Goal: Task Accomplishment & Management: Use online tool/utility

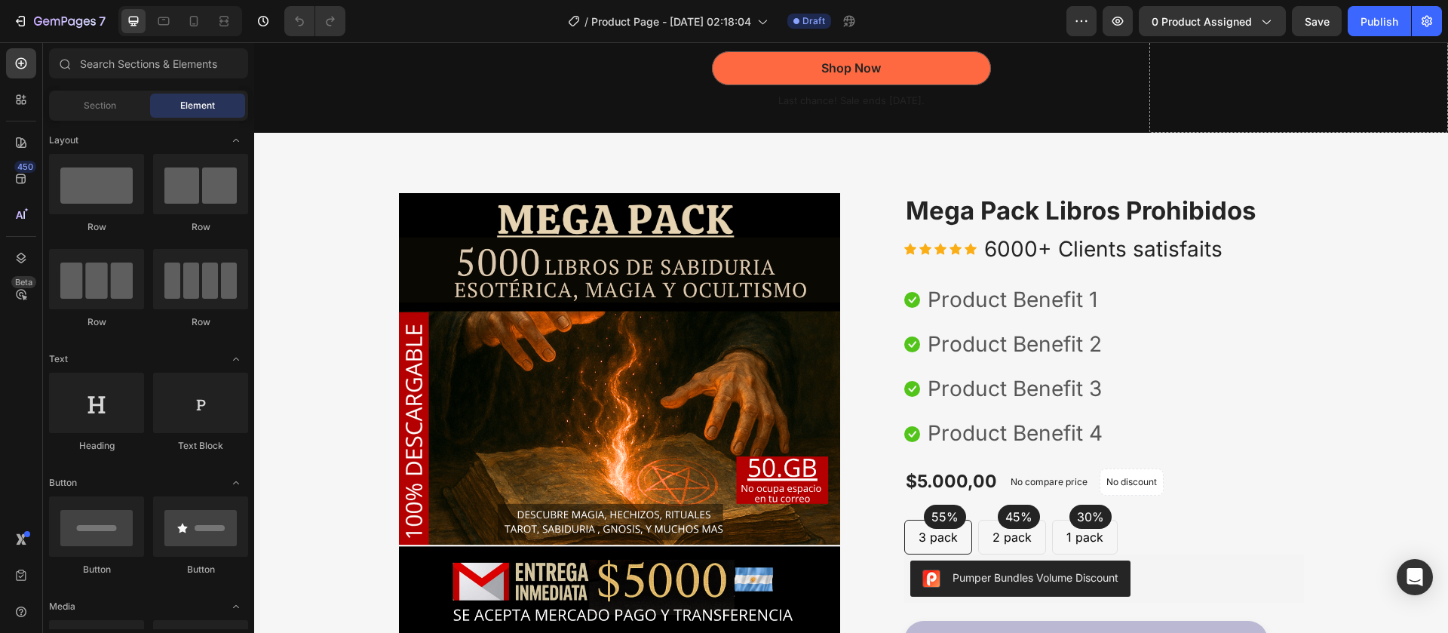
scroll to position [203, 0]
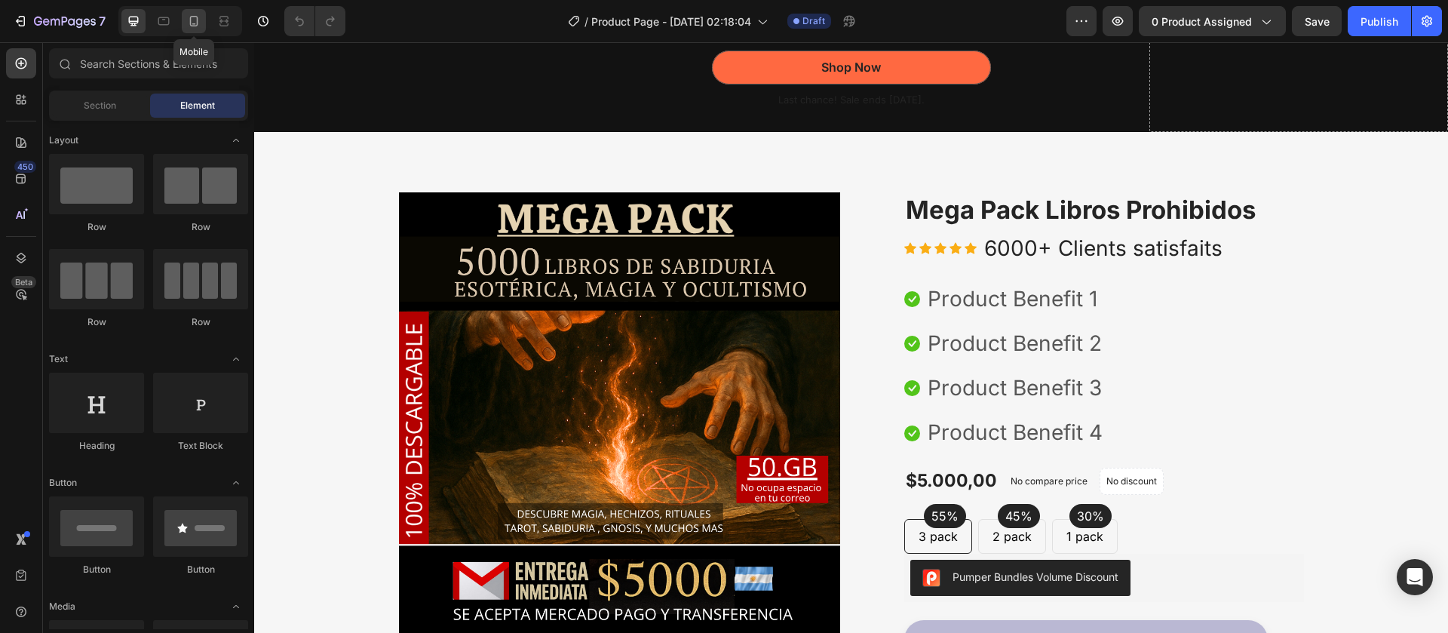
click at [195, 27] on icon at bounding box center [193, 21] width 15 height 15
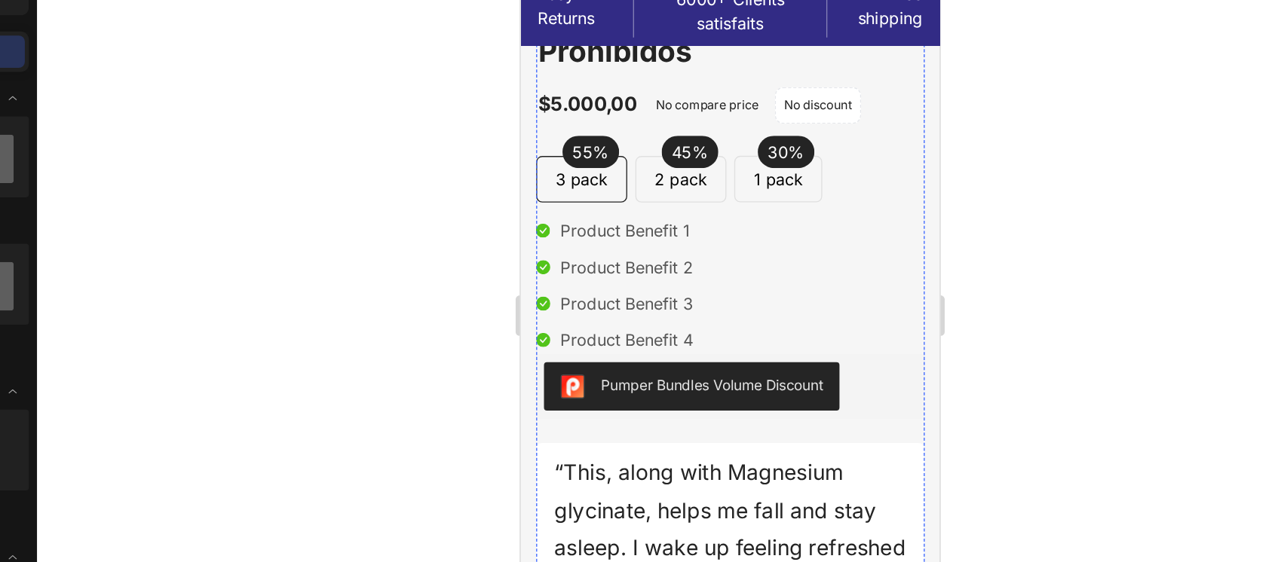
scroll to position [582, 0]
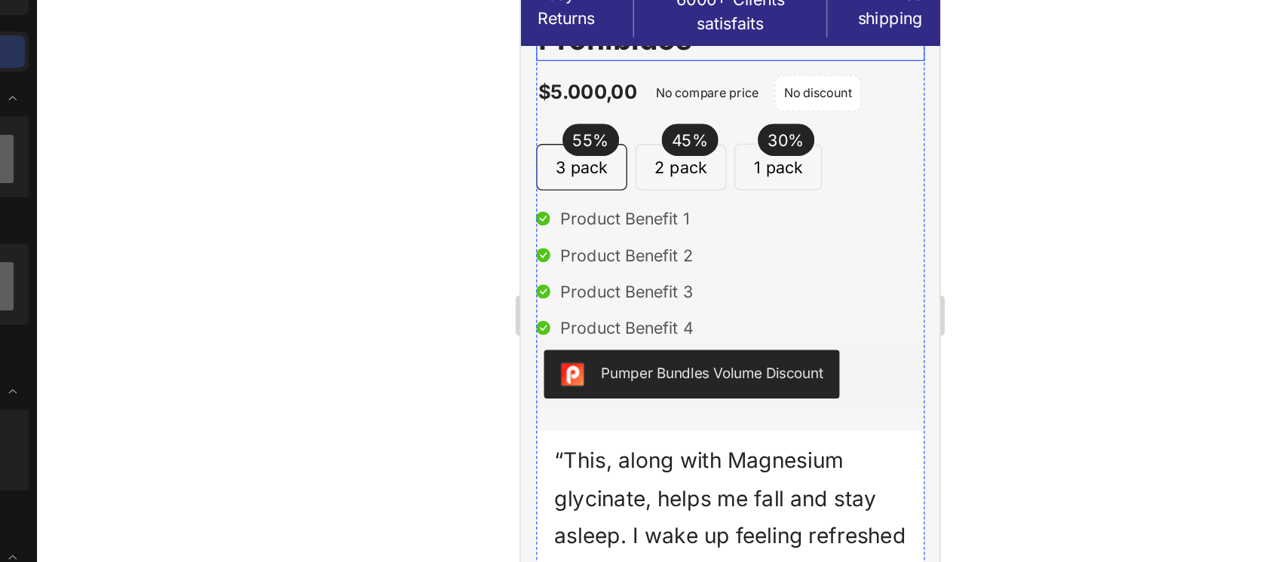
click at [667, 36] on h2 "Mega Pack Libros Prohibidos" at bounding box center [677, 7] width 290 height 60
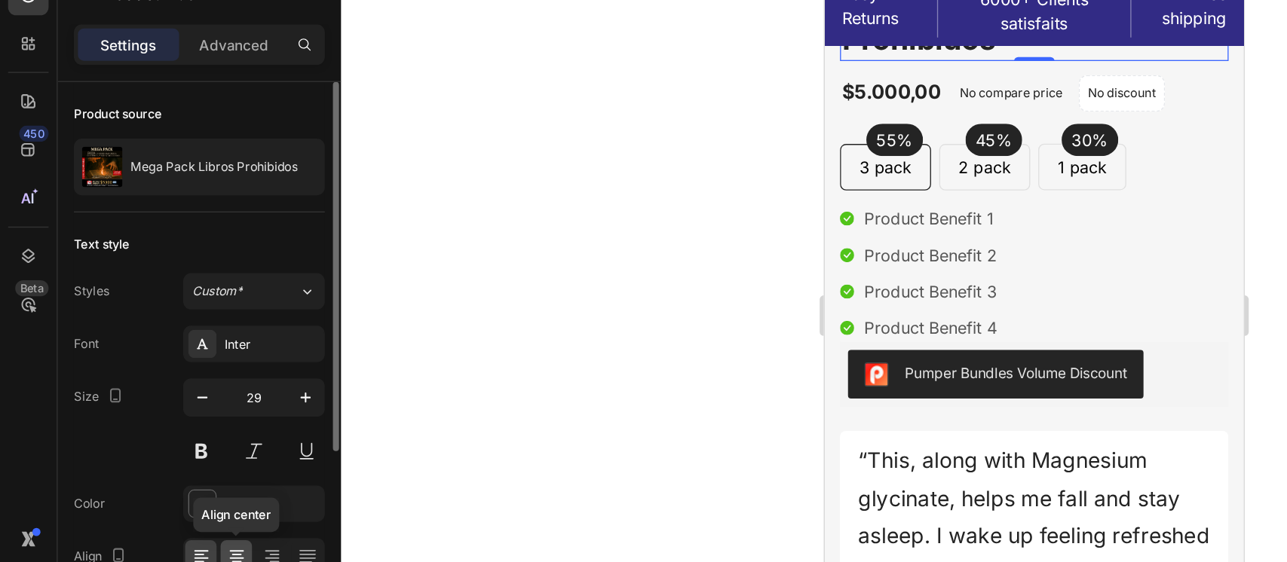
click at [179, 471] on div at bounding box center [175, 482] width 23 height 24
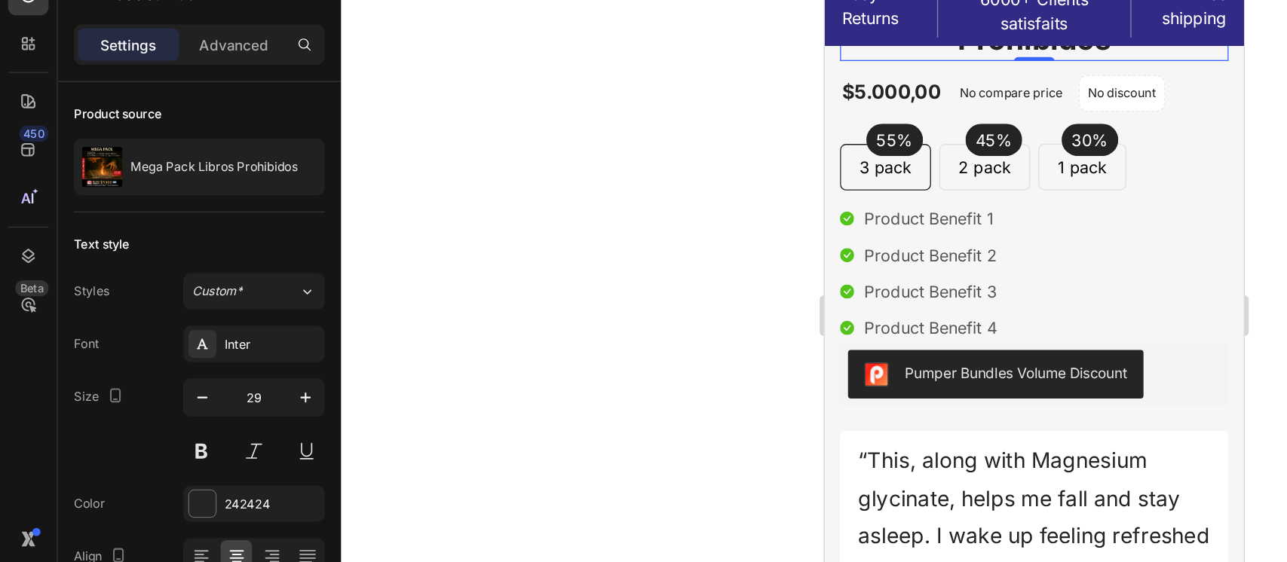
click at [407, 322] on div at bounding box center [770, 302] width 1033 height 520
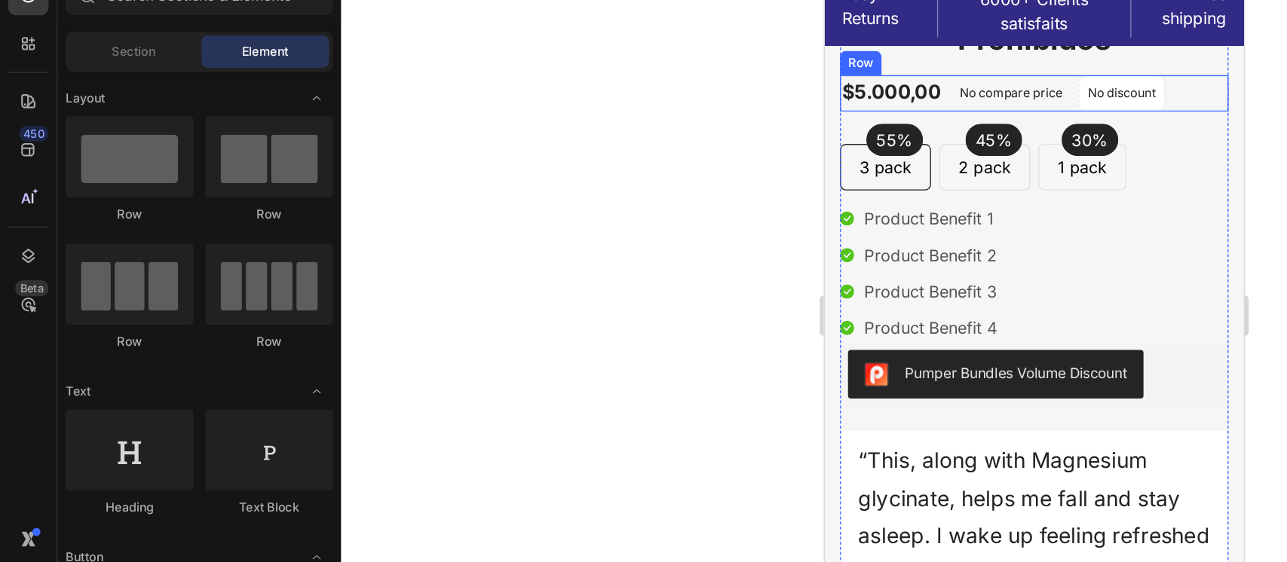
click at [917, 75] on div "$5.000,00 Product Price Product Price No compare price Compare Price No discoun…" at bounding box center [980, 61] width 290 height 27
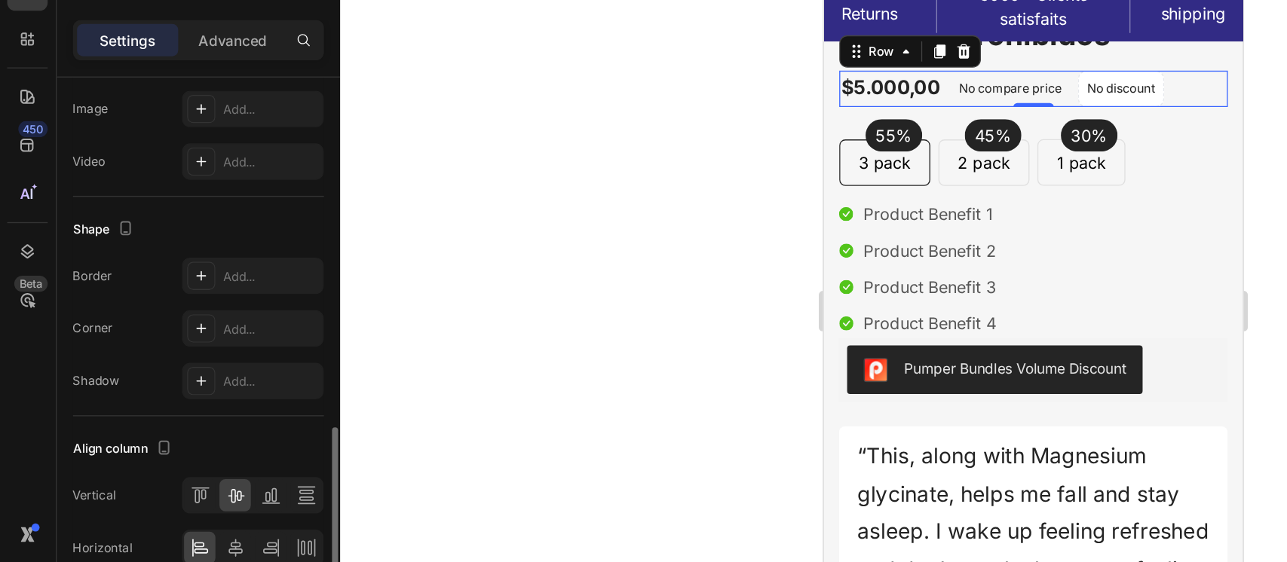
scroll to position [574, 0]
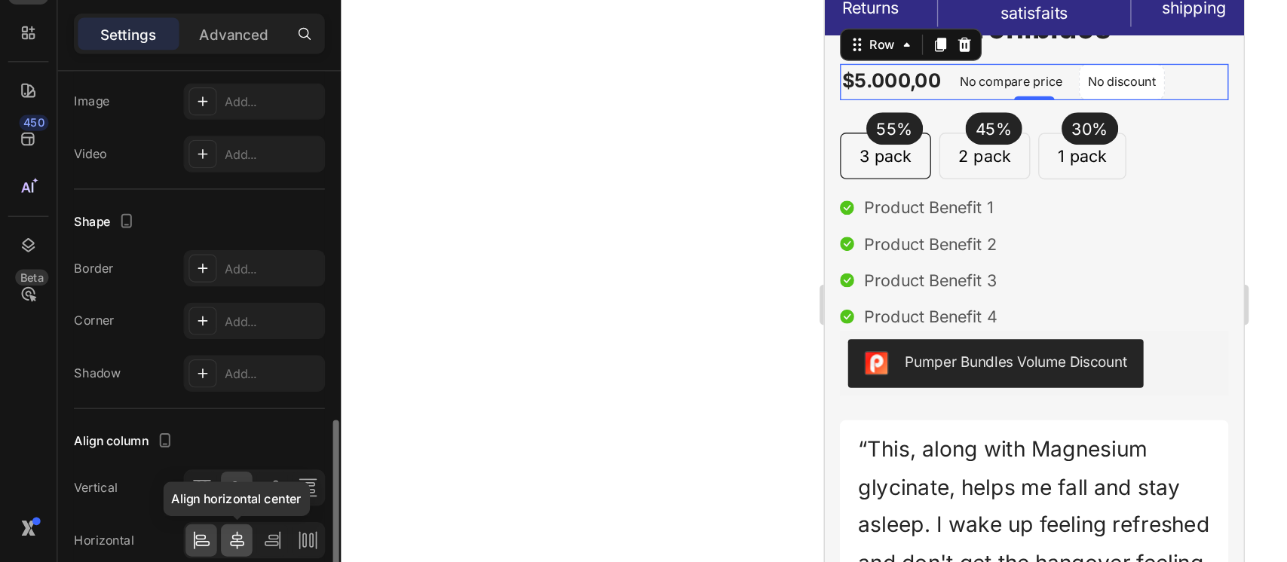
click at [175, 474] on icon at bounding box center [176, 478] width 15 height 15
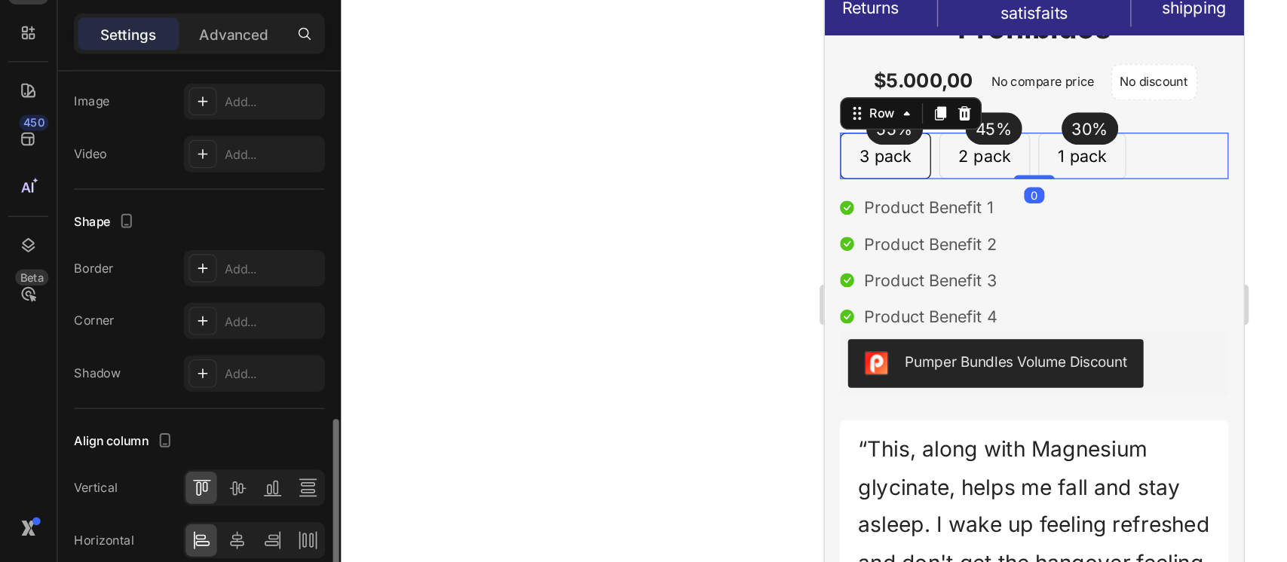
scroll to position [573, 0]
click at [182, 471] on icon at bounding box center [176, 478] width 15 height 15
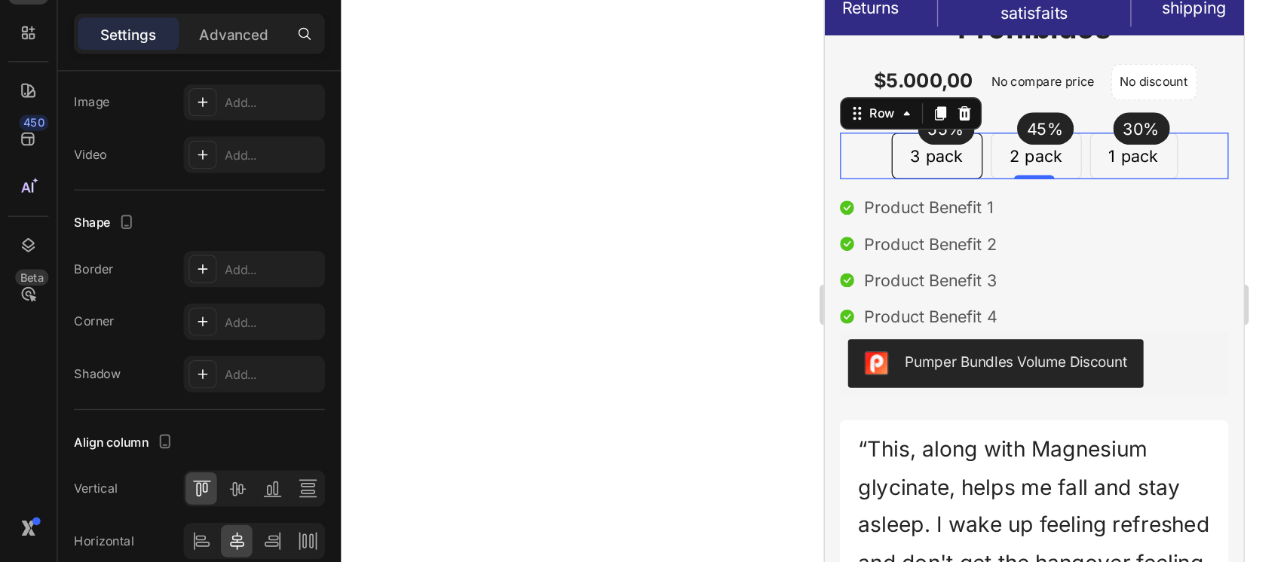
click at [458, 343] on div at bounding box center [770, 302] width 1033 height 520
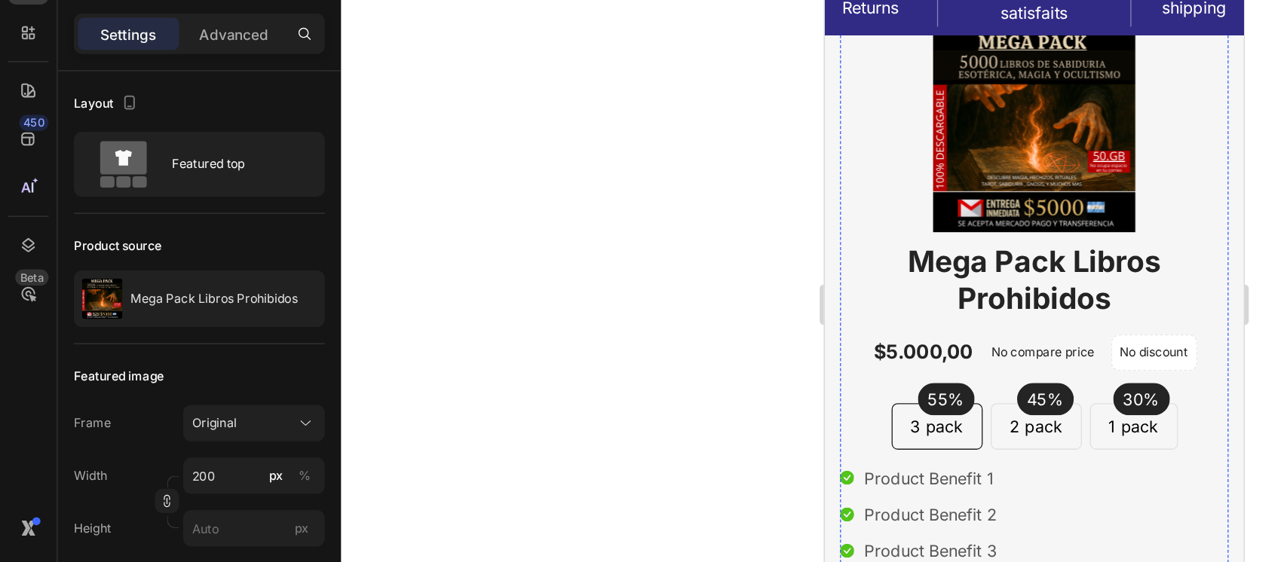
scroll to position [597, 0]
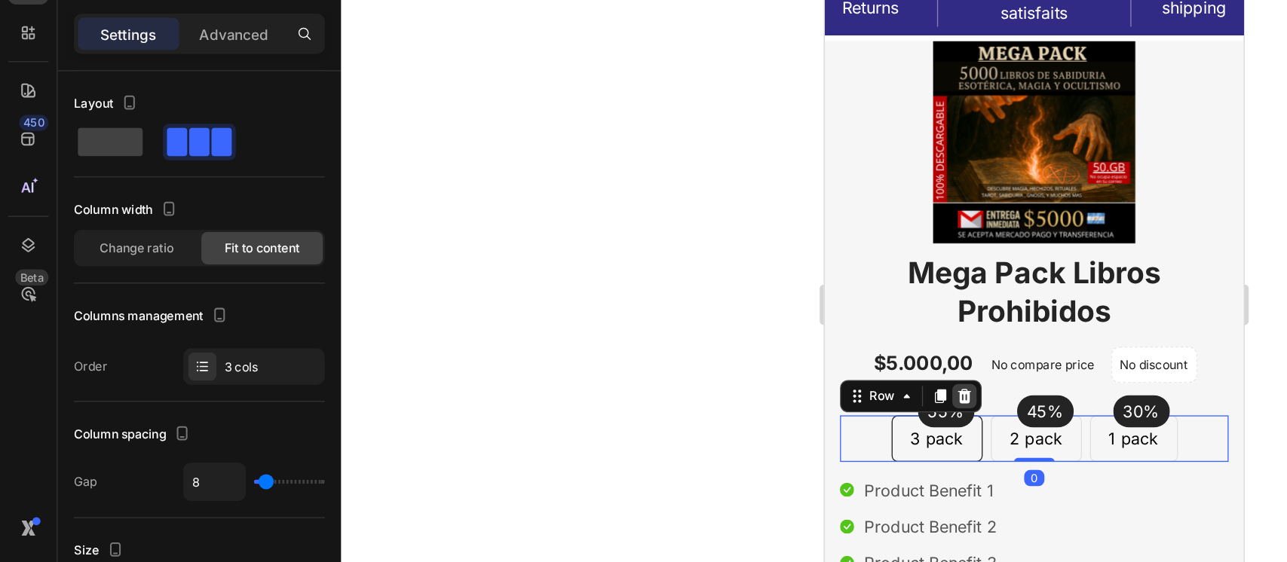
click at [923, 278] on icon at bounding box center [928, 284] width 12 height 12
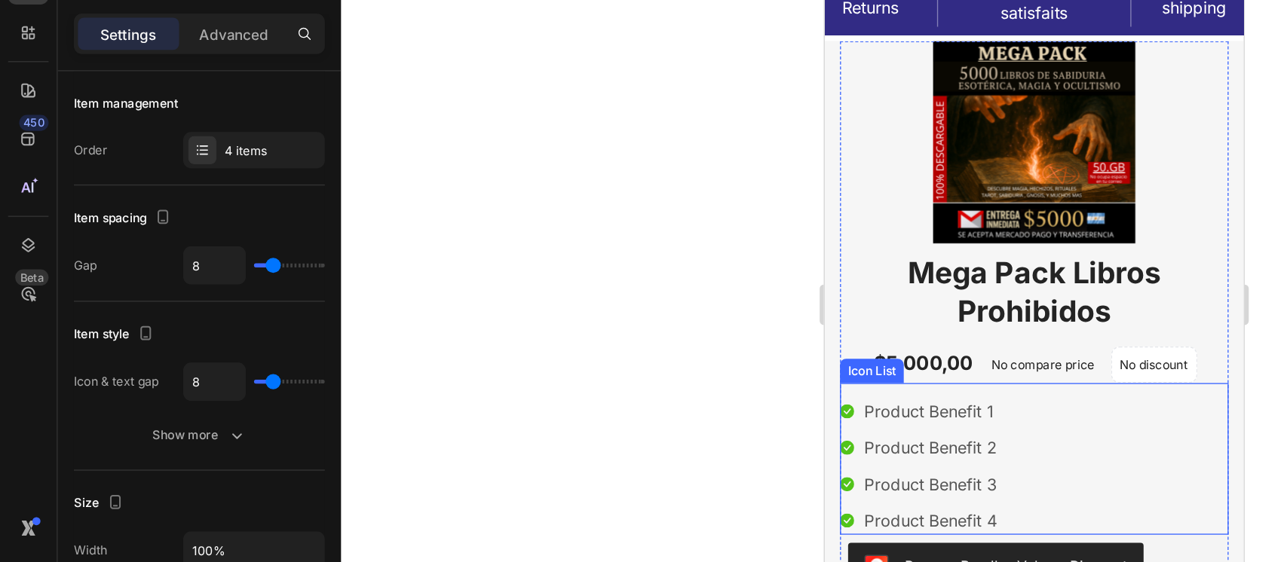
click at [985, 285] on div "Icon Product Benefit 1 Text block Icon Product Benefit 2 Text block Icon Produc…" at bounding box center [980, 336] width 290 height 103
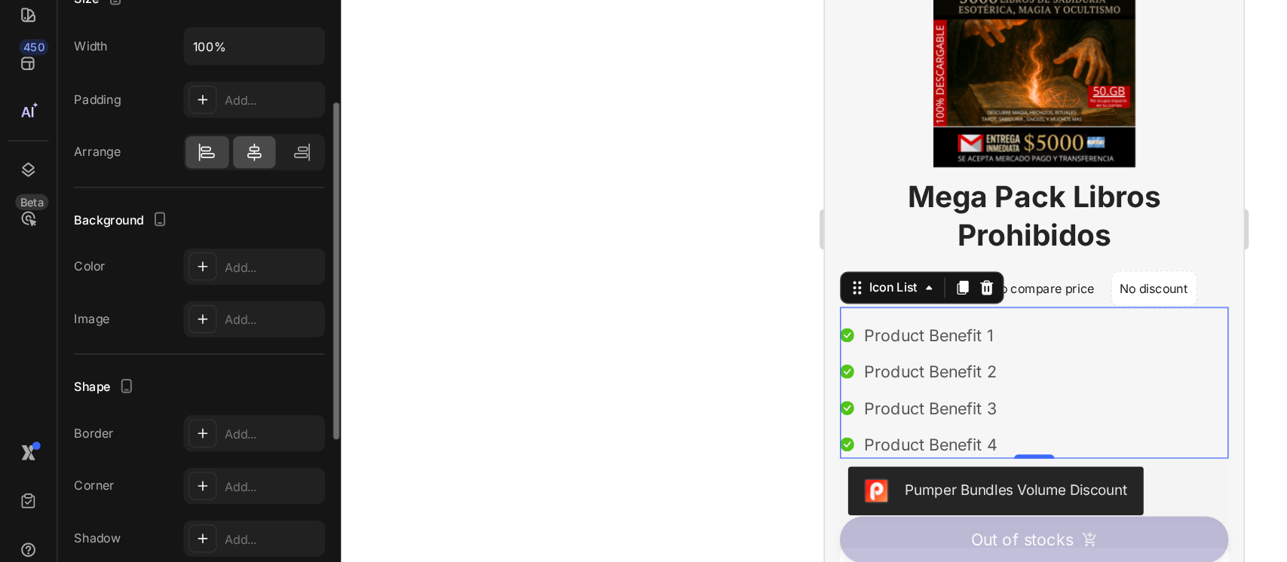
scroll to position [238, 0]
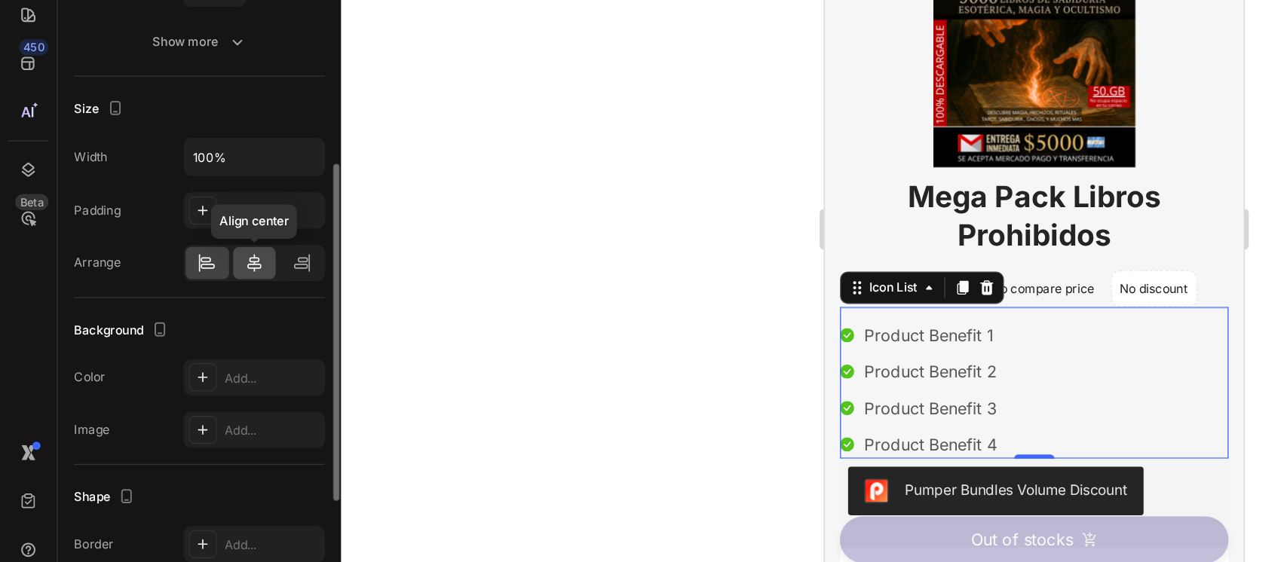
click at [182, 324] on icon at bounding box center [189, 327] width 15 height 15
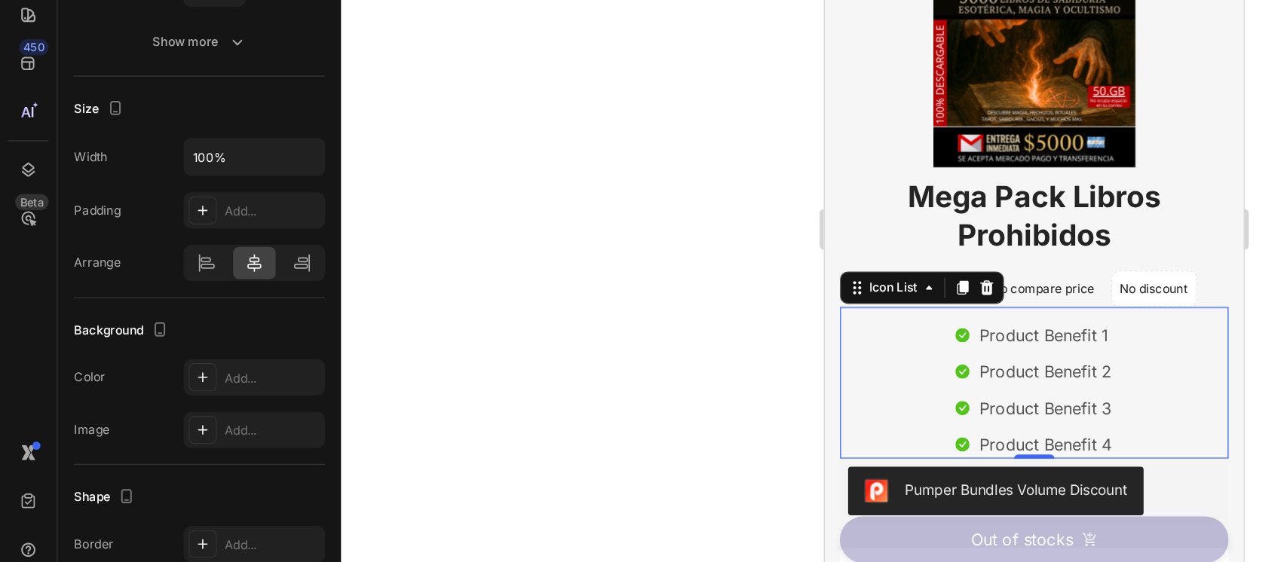
click at [355, 381] on div at bounding box center [770, 302] width 1033 height 520
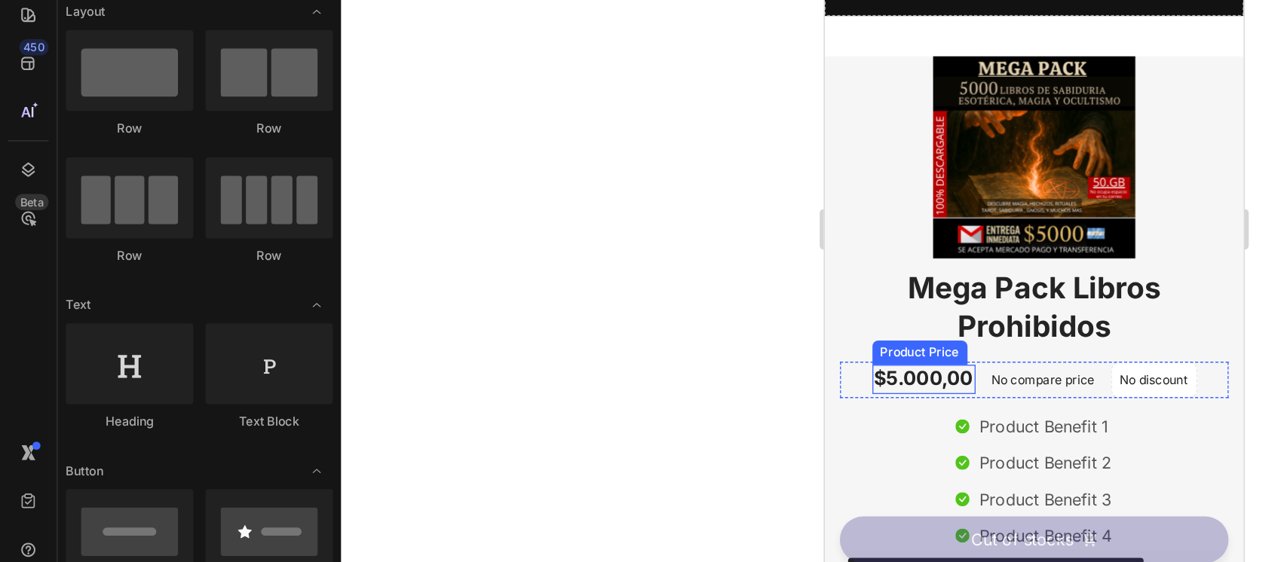
scroll to position [566, 0]
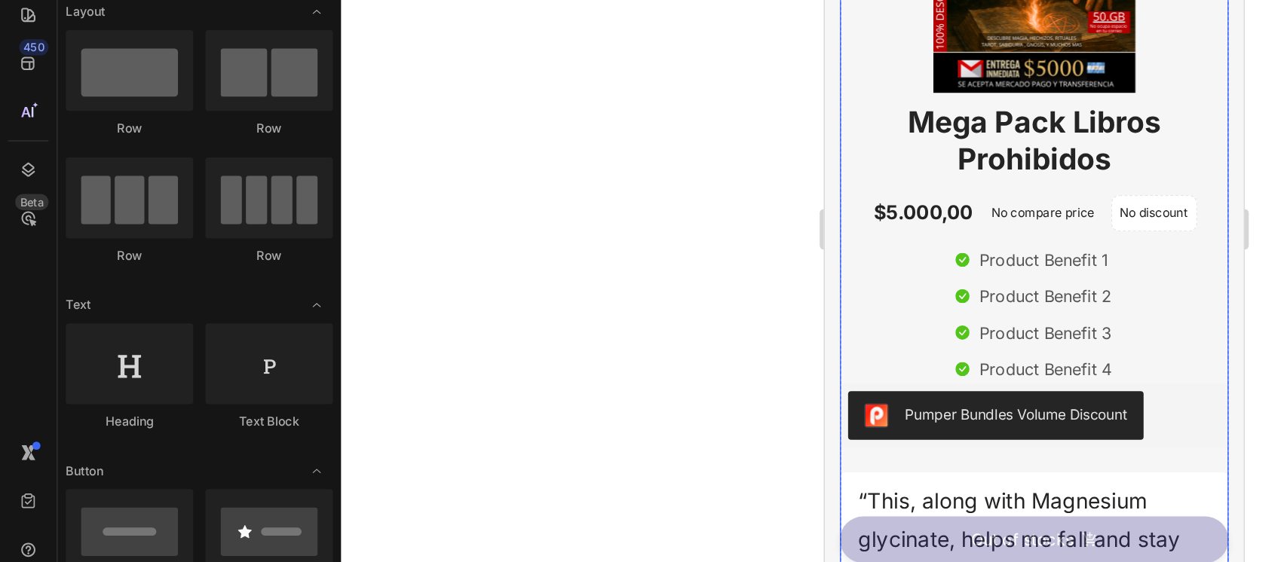
click at [1009, 150] on div "Icon Product Benefit 1 Text block Icon Product Benefit 2 Text block Icon Produc…" at bounding box center [980, 199] width 290 height 113
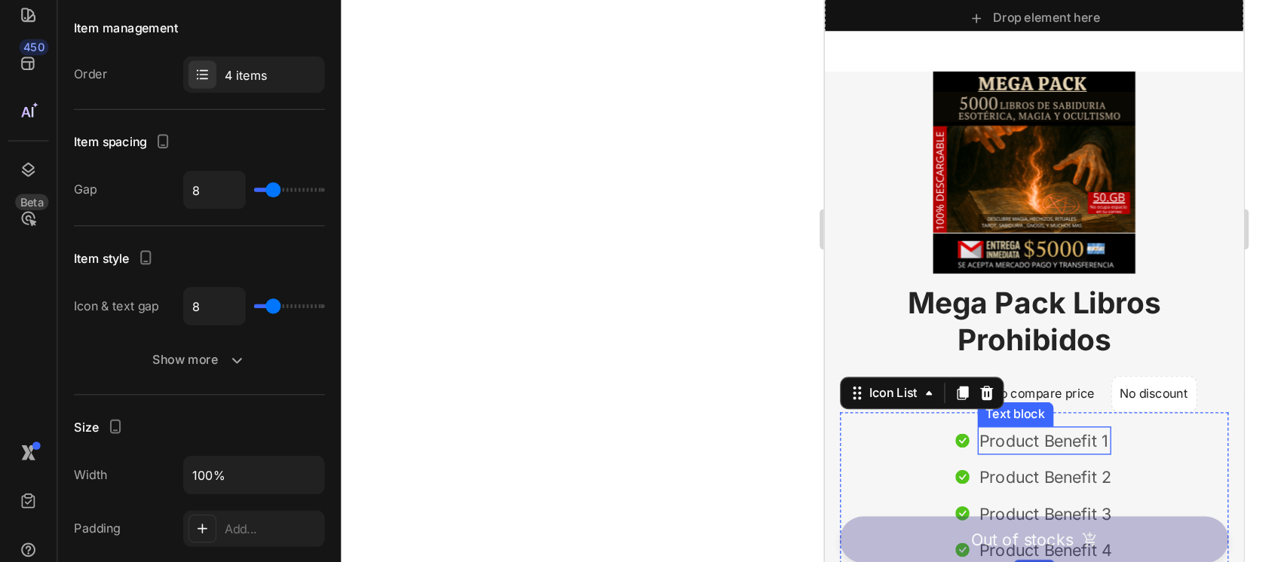
scroll to position [474, 0]
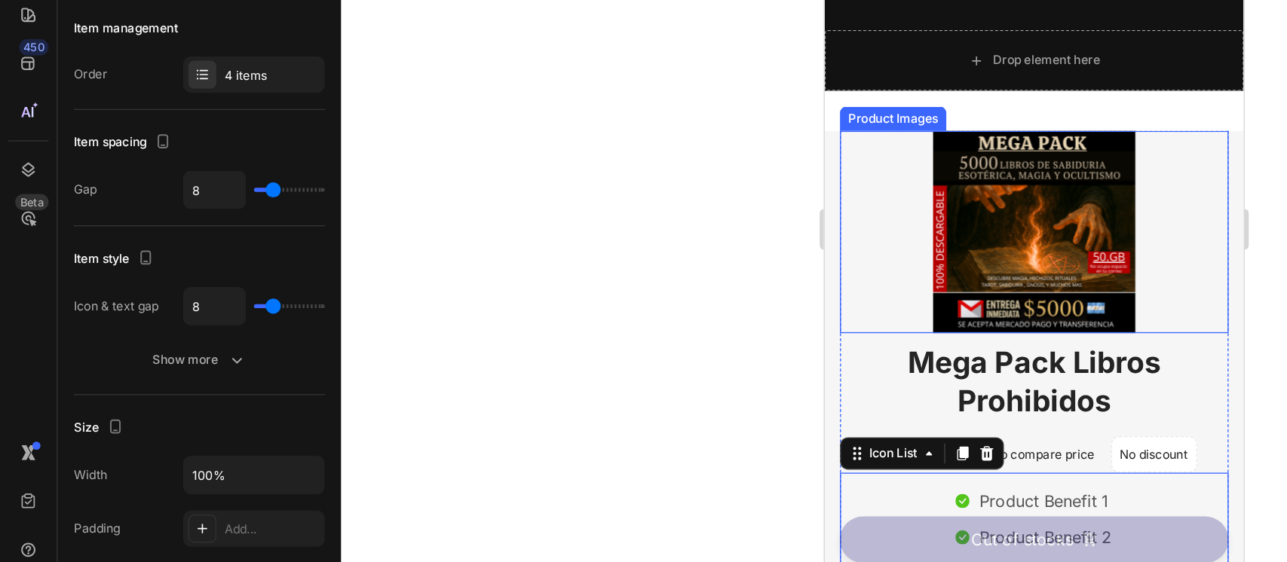
click at [957, 97] on img at bounding box center [980, 143] width 151 height 151
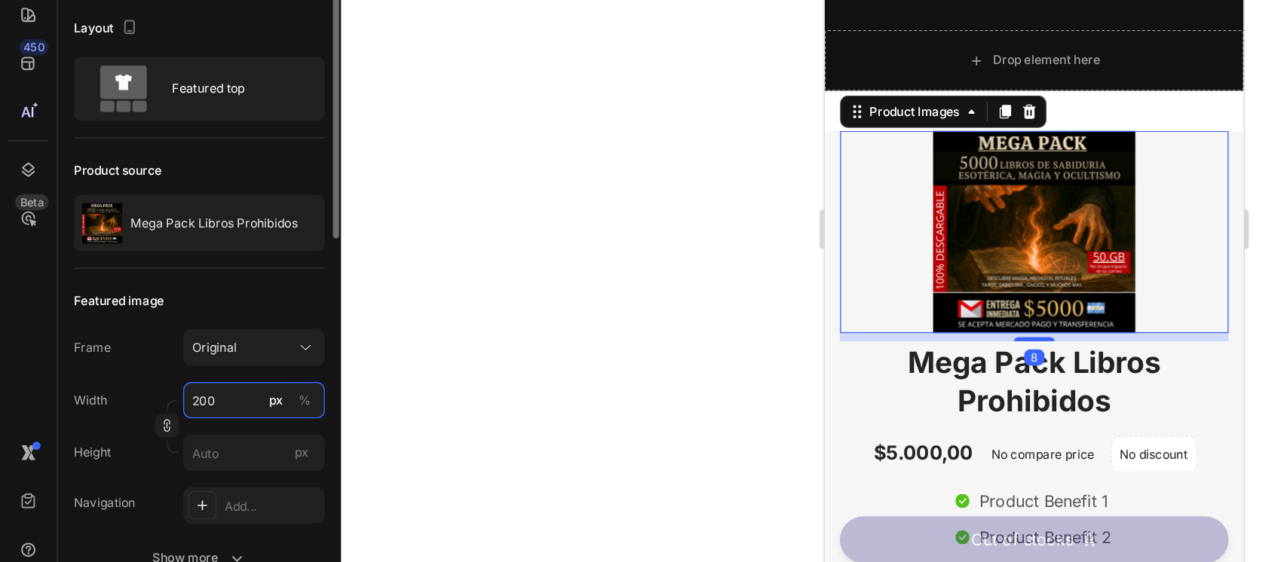
click at [185, 443] on input "200" at bounding box center [189, 429] width 106 height 27
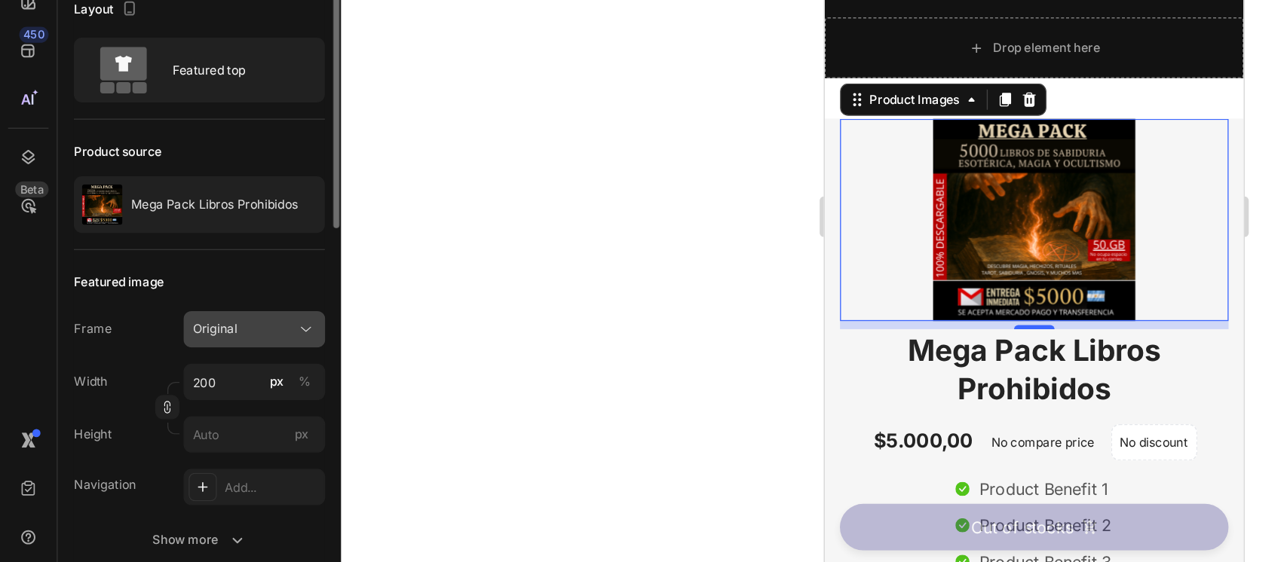
click at [215, 382] on div "Original" at bounding box center [180, 386] width 74 height 14
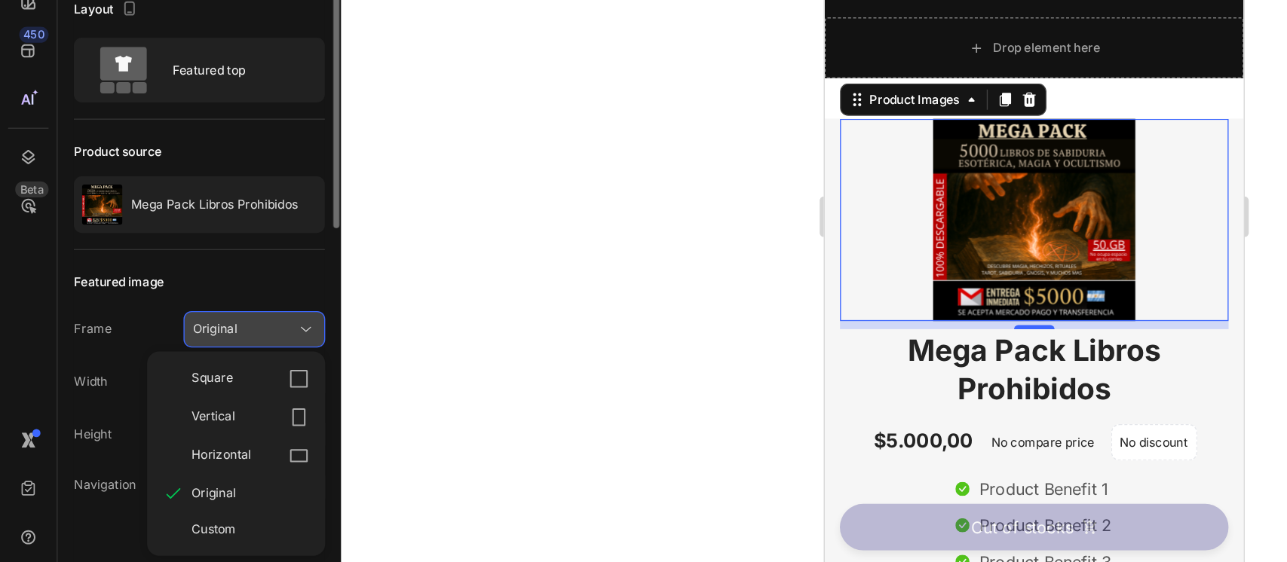
click at [215, 382] on div "Original" at bounding box center [180, 386] width 74 height 14
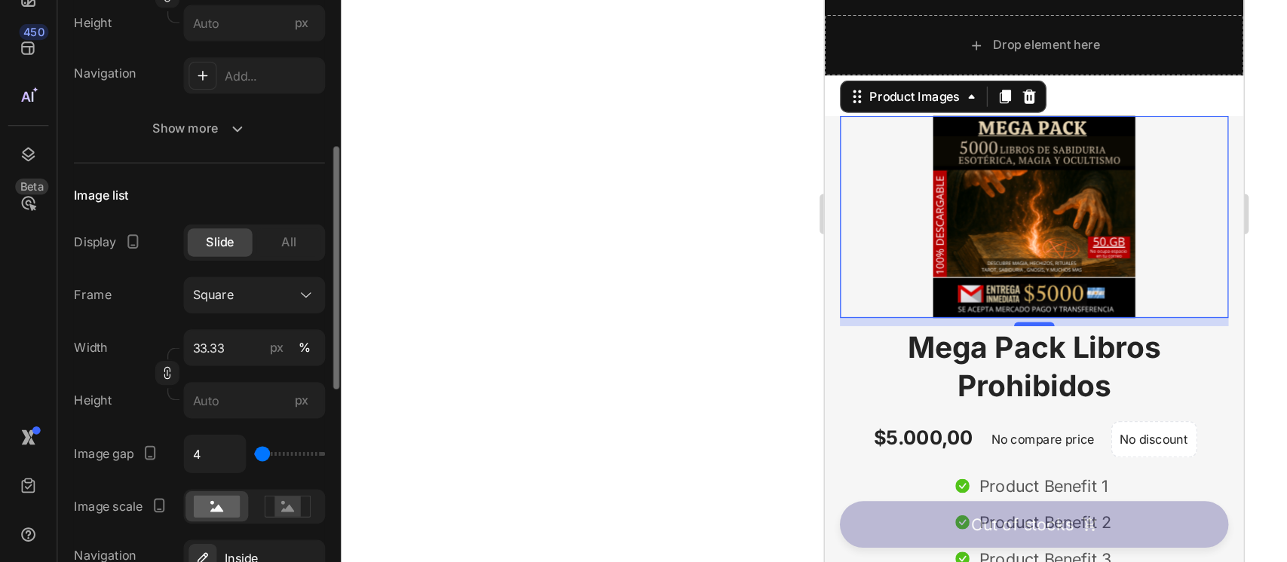
scroll to position [319, 0]
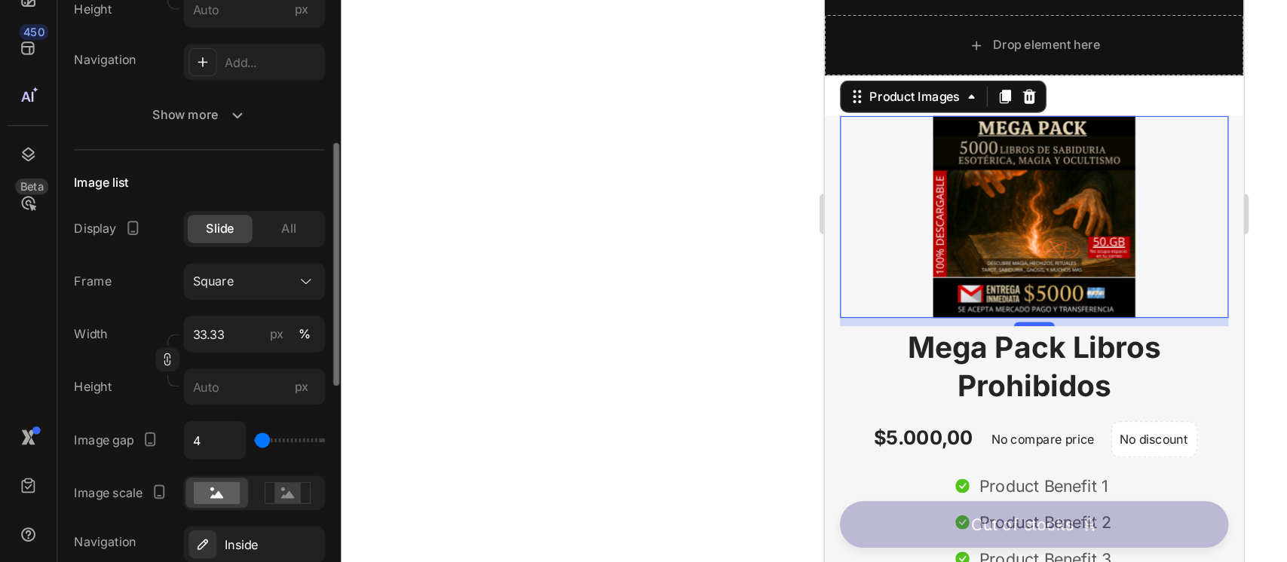
type input "74"
type input "86"
type input "98"
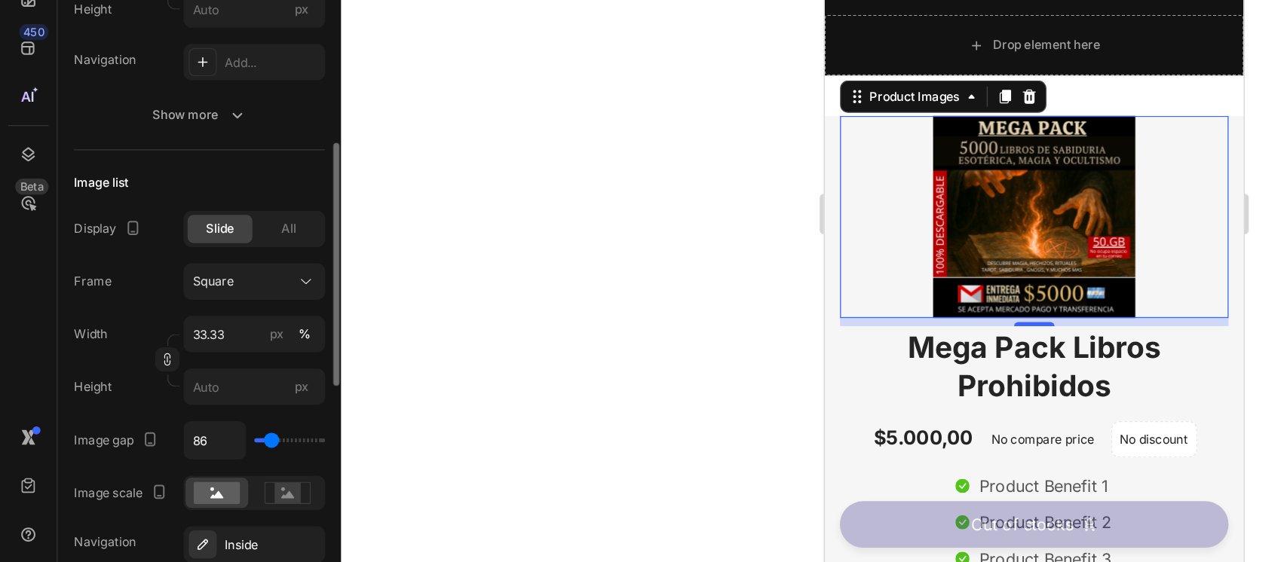
type input "98"
type input "110"
type input "116"
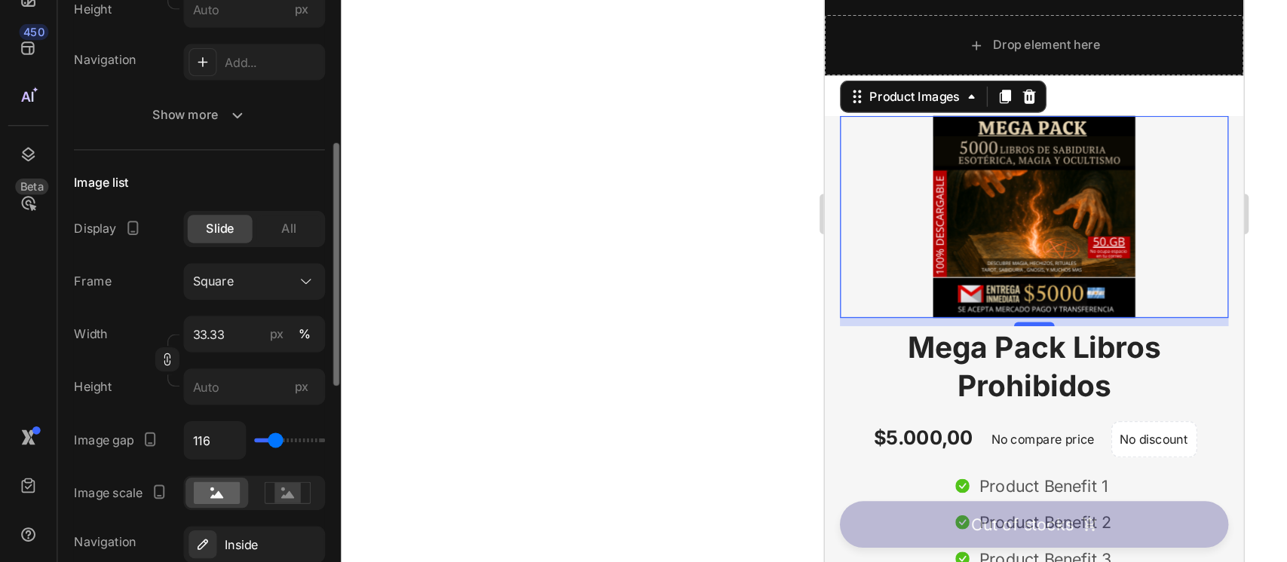
click at [204, 470] on input "range" at bounding box center [215, 471] width 53 height 3
type input "337"
type input "319"
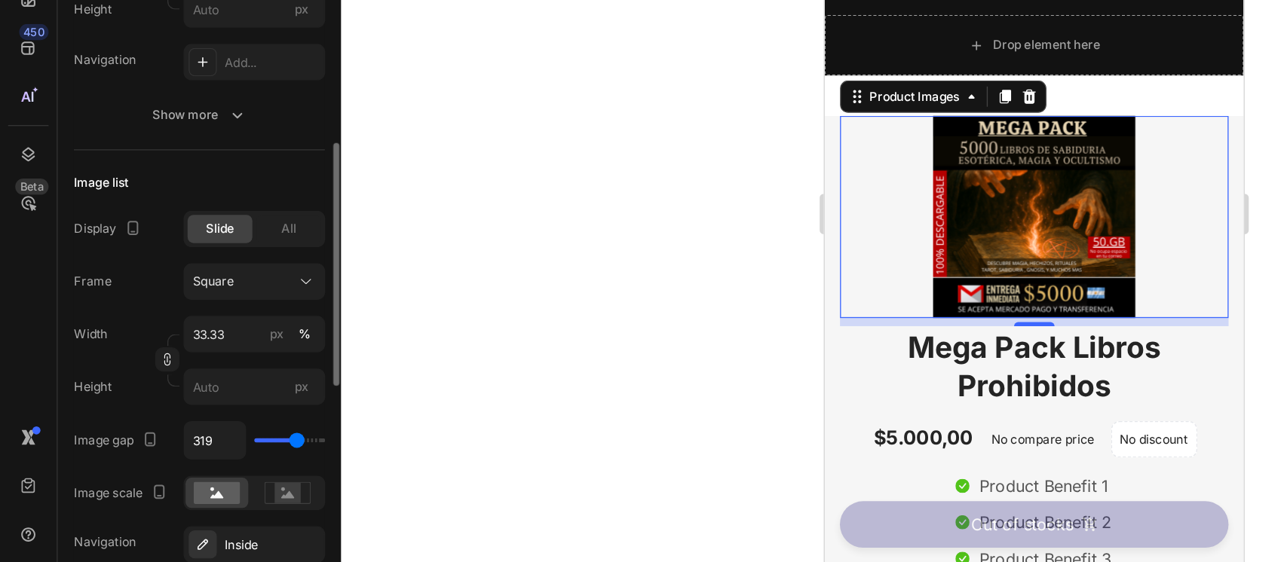
type input "86"
type input "0"
type input "61"
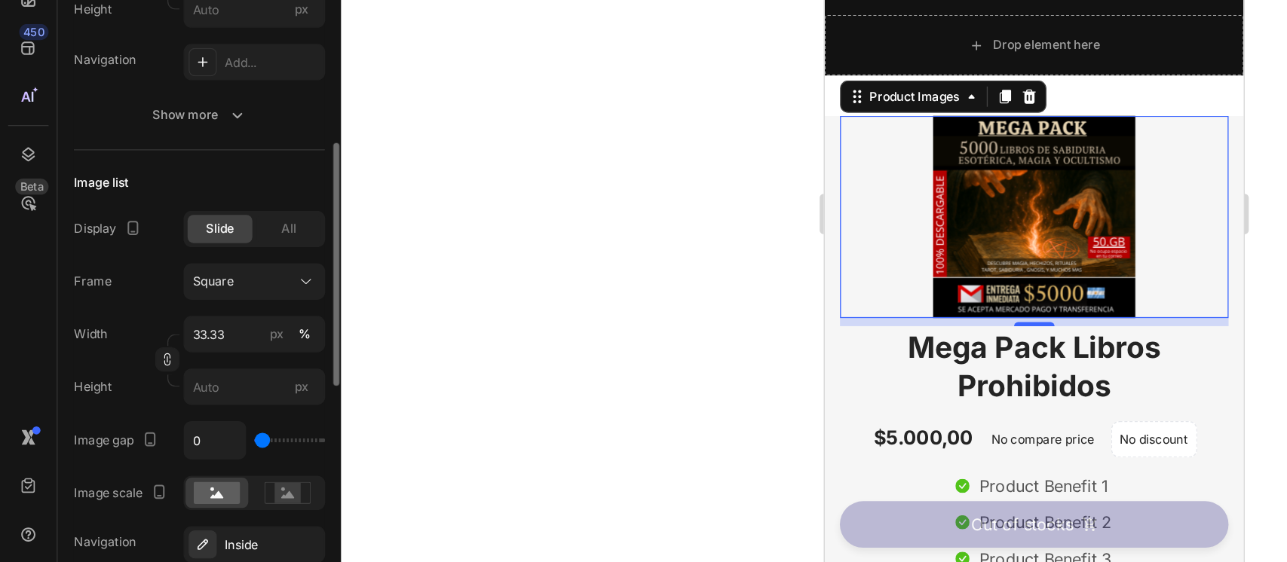
type input "61"
type input "80"
type input "86"
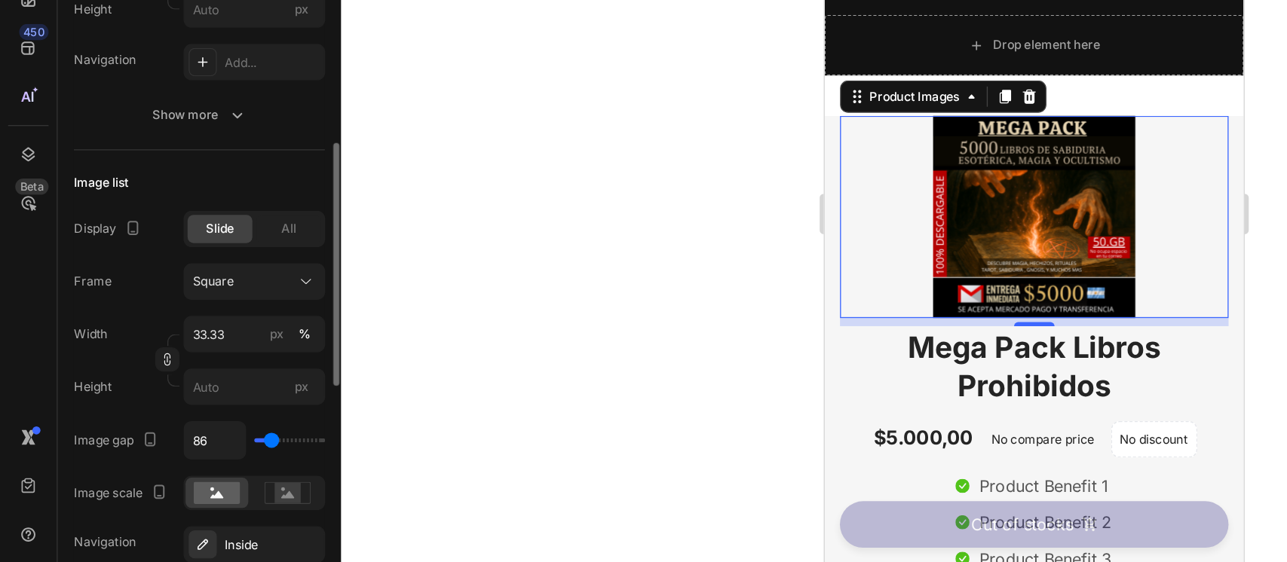
type input "92"
drag, startPoint x: 213, startPoint y: 466, endPoint x: 202, endPoint y: 466, distance: 10.6
type input "92"
click at [202, 470] on input "range" at bounding box center [215, 471] width 53 height 3
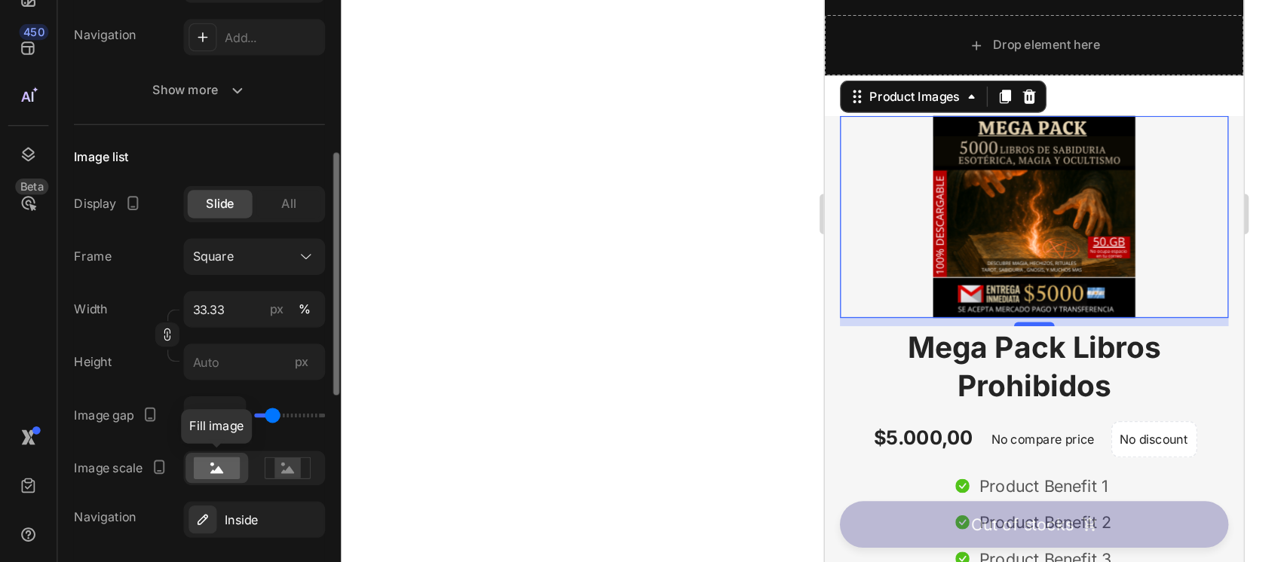
click at [161, 493] on icon at bounding box center [162, 492] width 10 height 5
click at [208, 484] on rect at bounding box center [214, 491] width 20 height 15
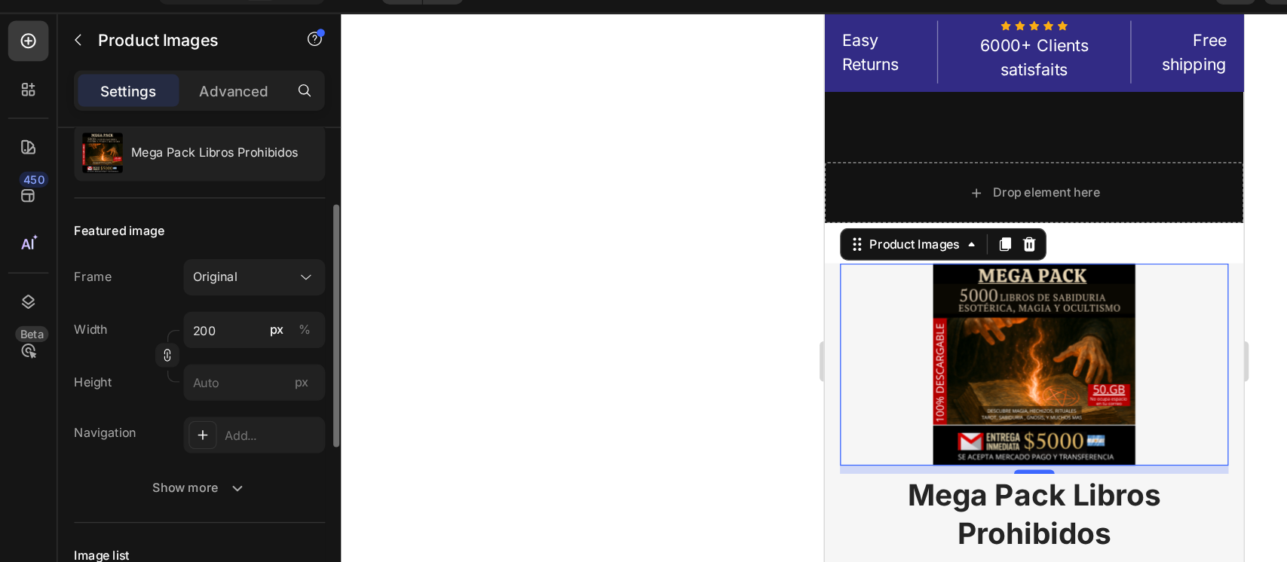
scroll to position [151, 0]
click at [210, 244] on div "Original" at bounding box center [180, 240] width 74 height 14
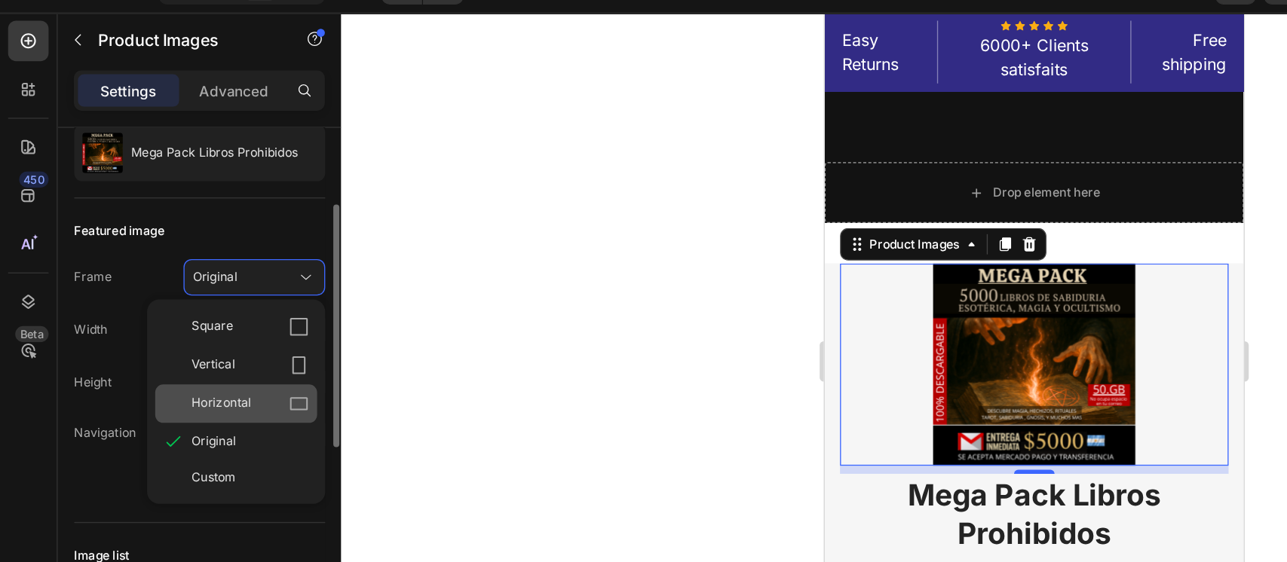
click at [193, 334] on div "Horizontal" at bounding box center [186, 333] width 87 height 15
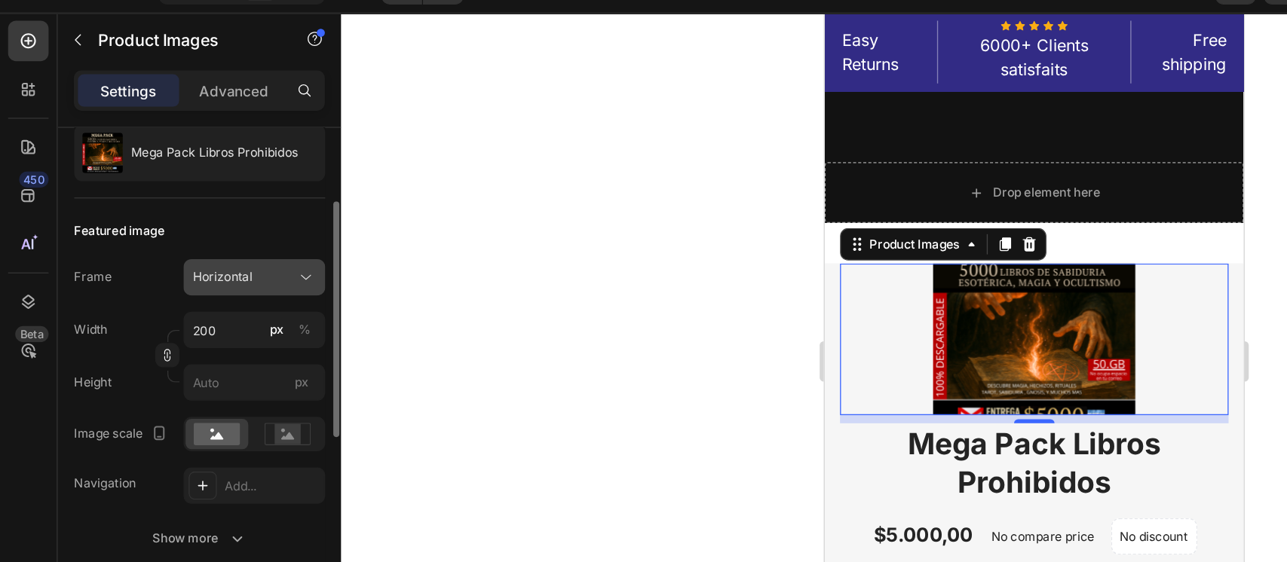
click at [201, 235] on div "Horizontal" at bounding box center [180, 240] width 74 height 14
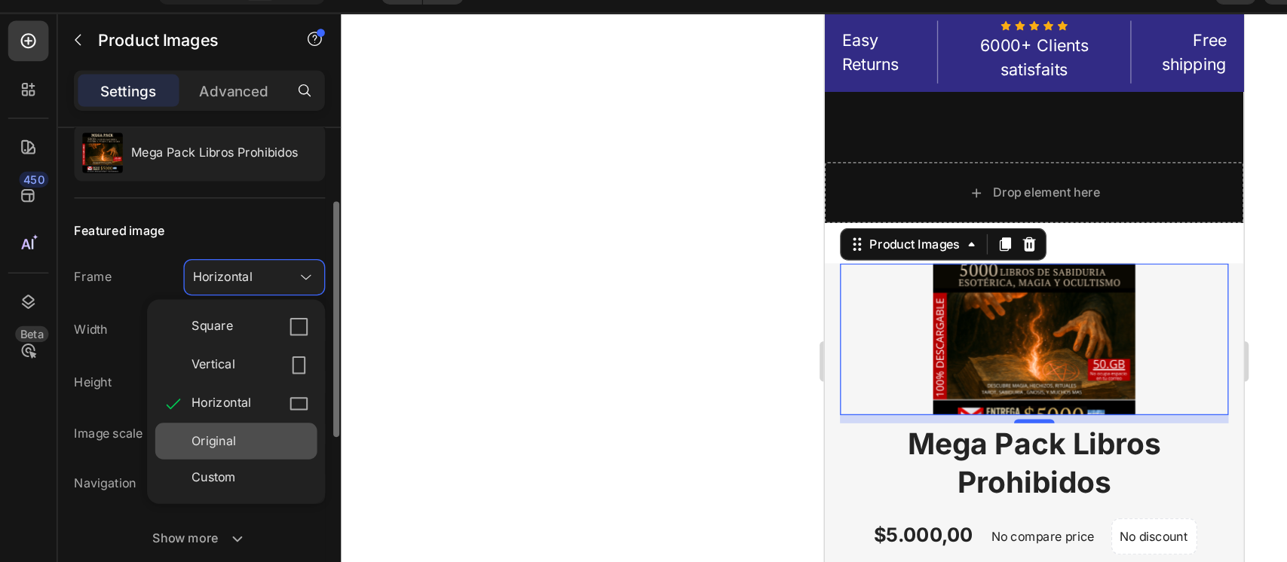
click at [201, 360] on div "Original" at bounding box center [186, 362] width 87 height 14
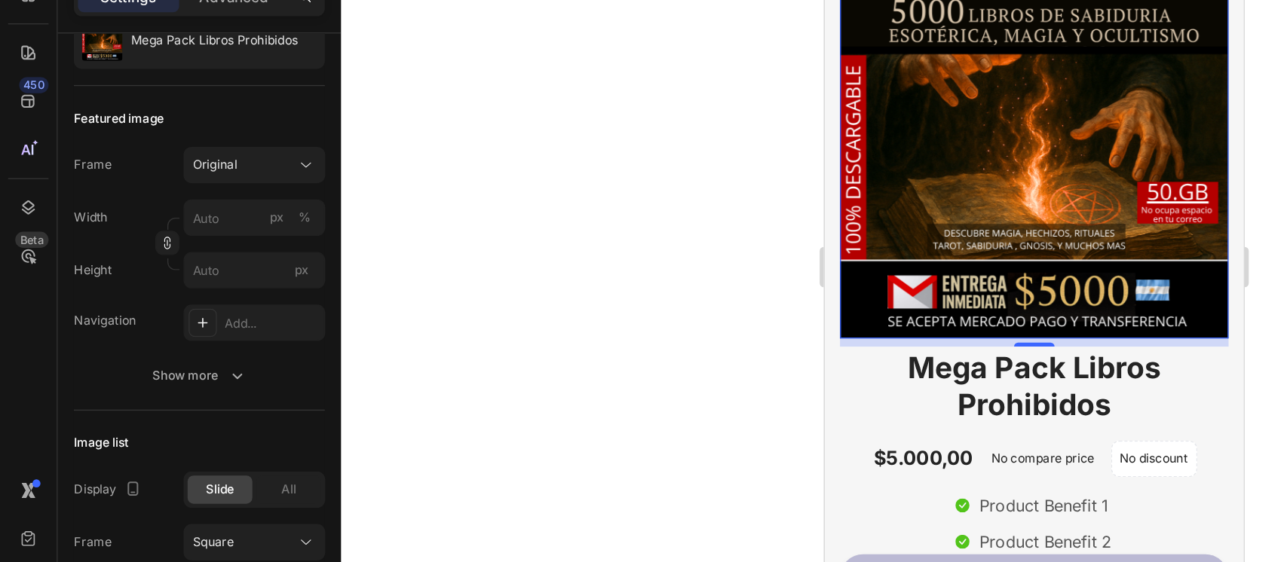
scroll to position [629, 0]
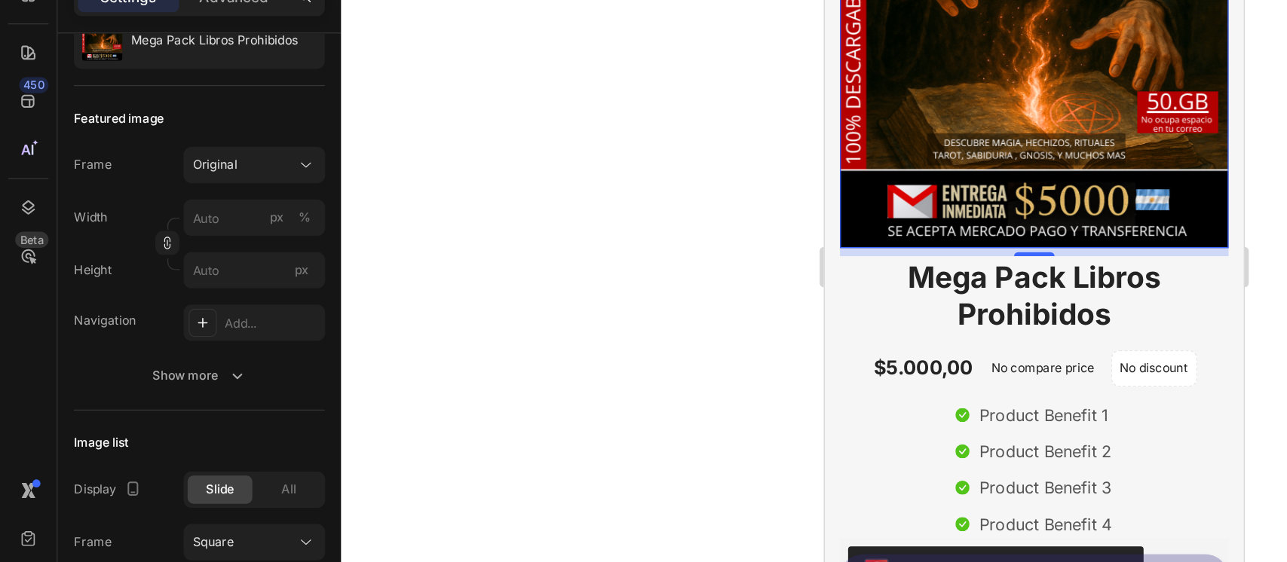
click at [917, 244] on div "$5.000,00" at bounding box center [898, 255] width 77 height 22
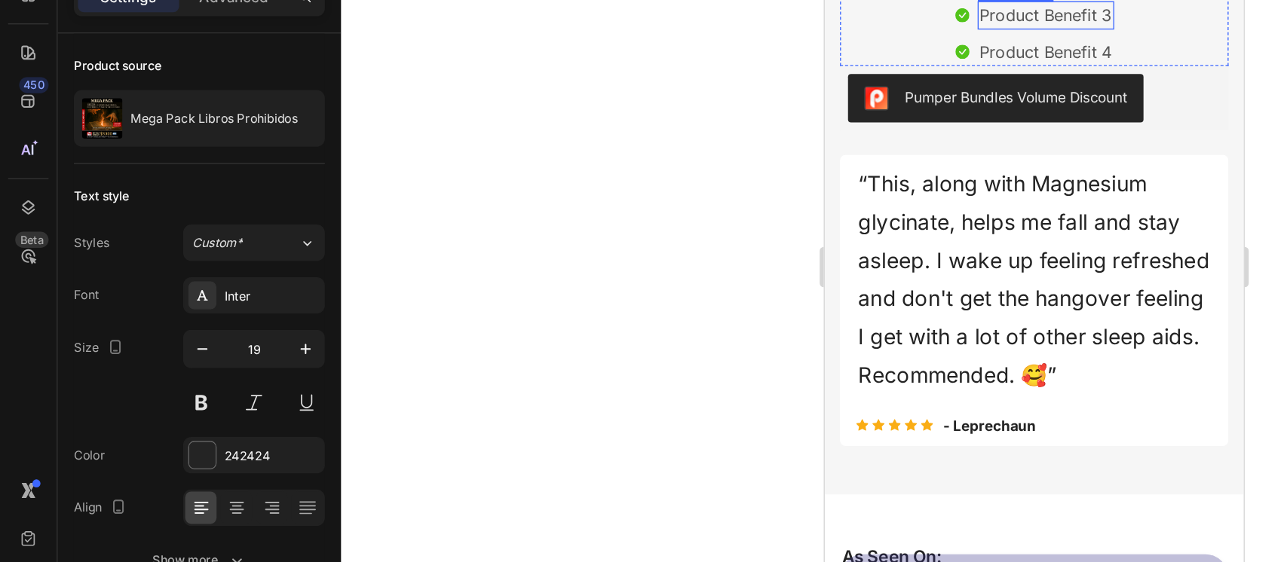
scroll to position [1050, 0]
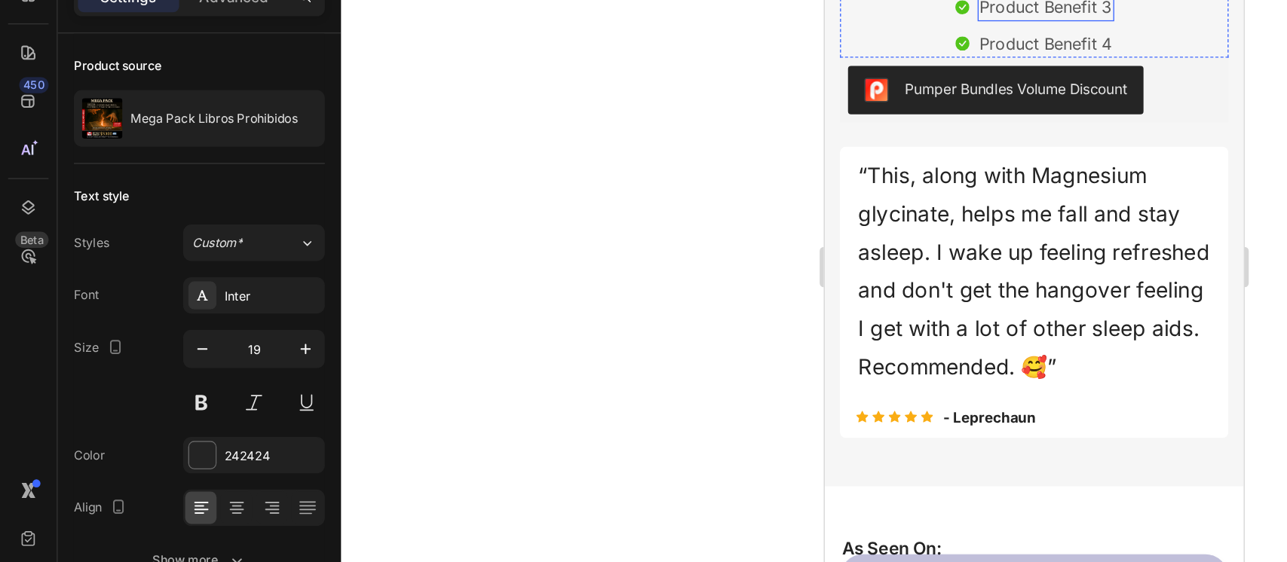
drag, startPoint x: 960, startPoint y: 179, endPoint x: 976, endPoint y: 164, distance: 21.9
click at [976, 164] on p "“This, along with Magnesium glycinate, helps me fall and stay asleep. I wake up…" at bounding box center [980, 182] width 262 height 171
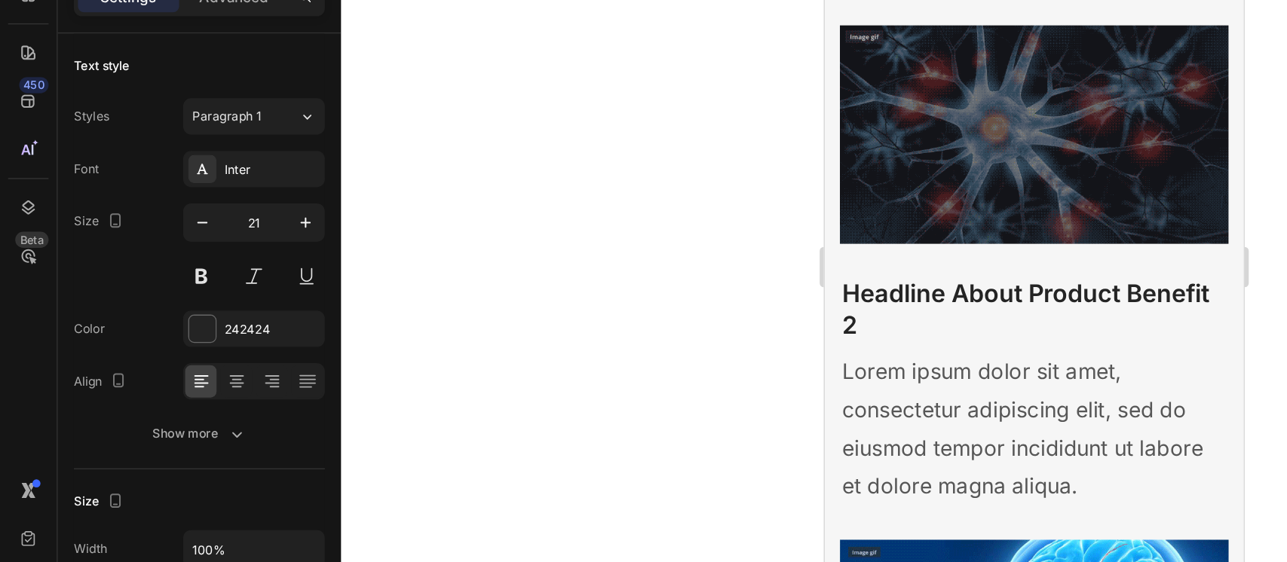
scroll to position [2915, 0]
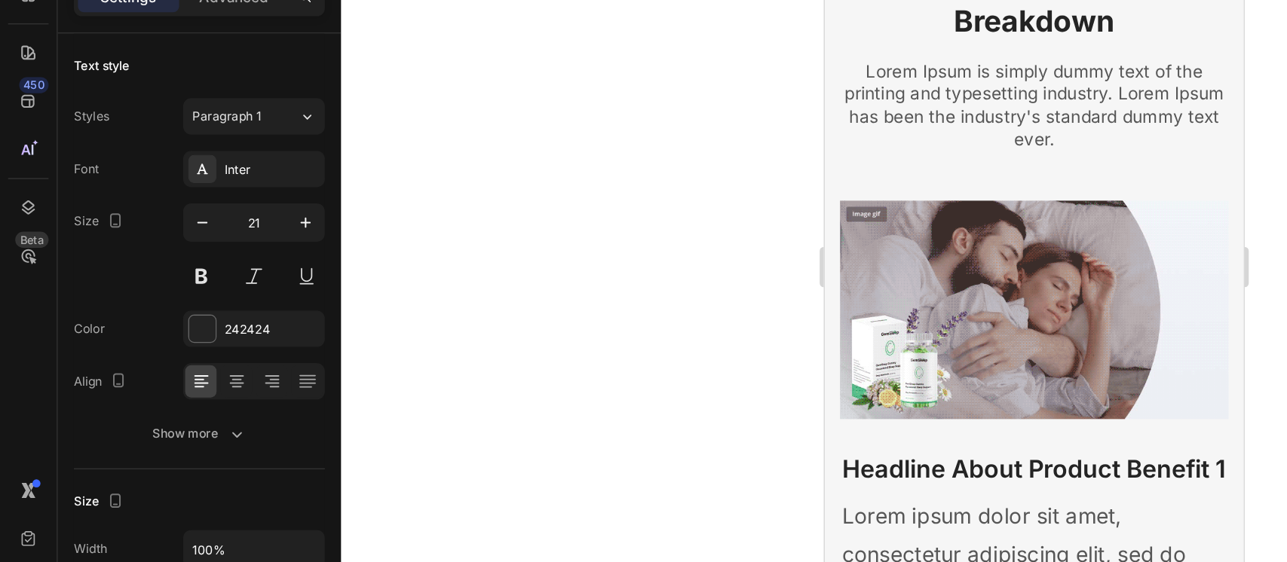
click at [992, 146] on img at bounding box center [980, 210] width 290 height 163
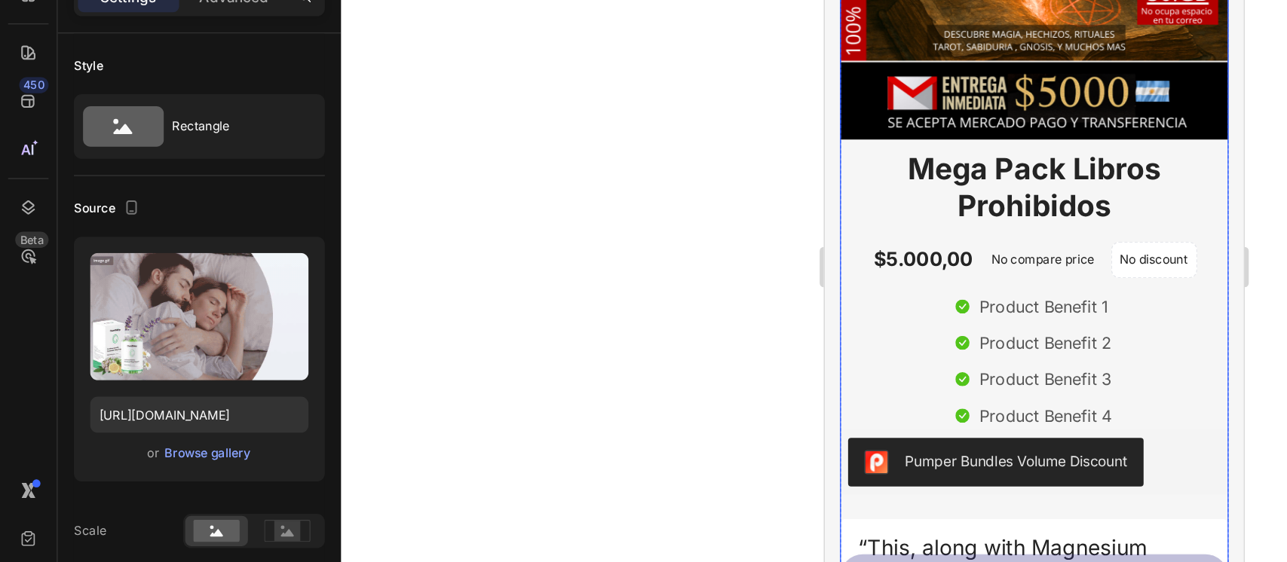
scroll to position [773, 0]
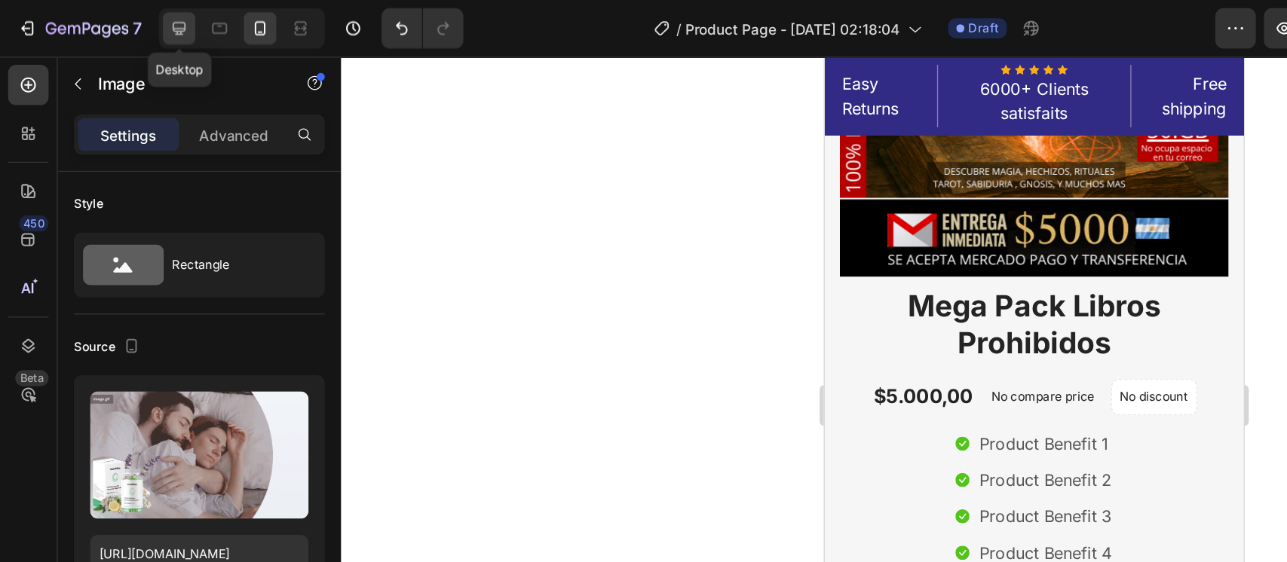
click at [138, 21] on icon at bounding box center [134, 22] width 10 height 10
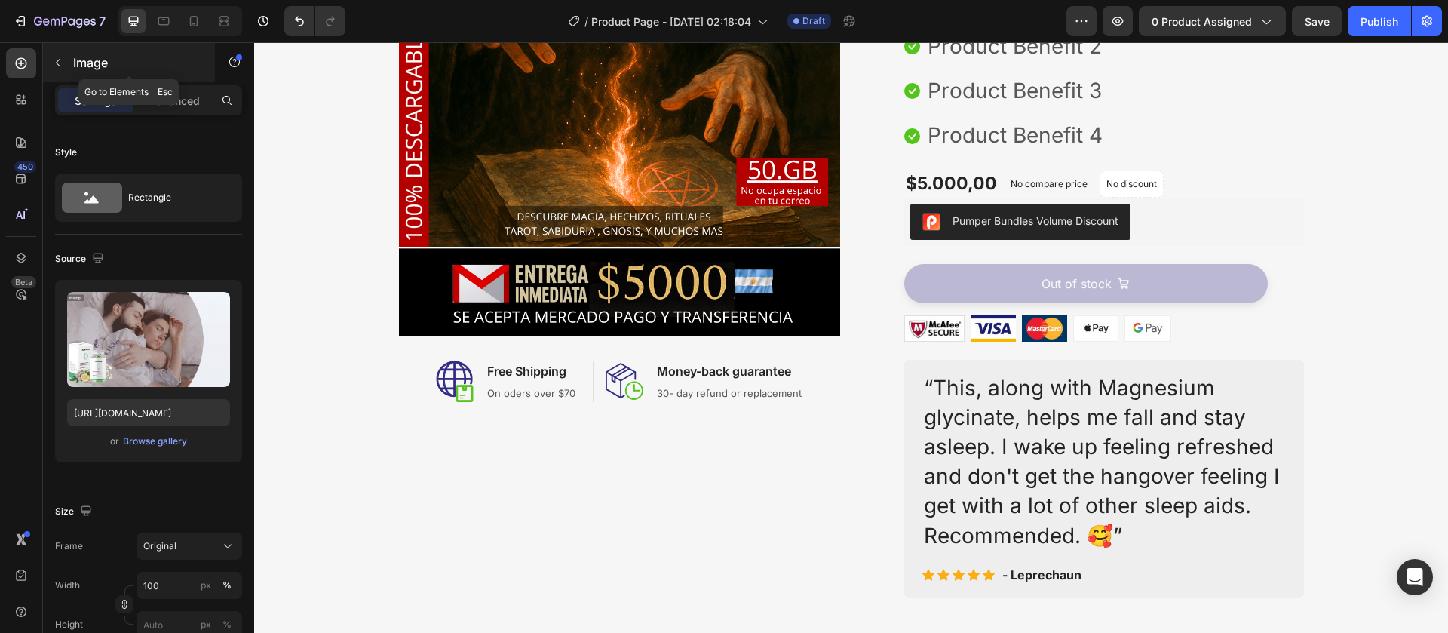
click at [66, 57] on button "button" at bounding box center [58, 63] width 24 height 24
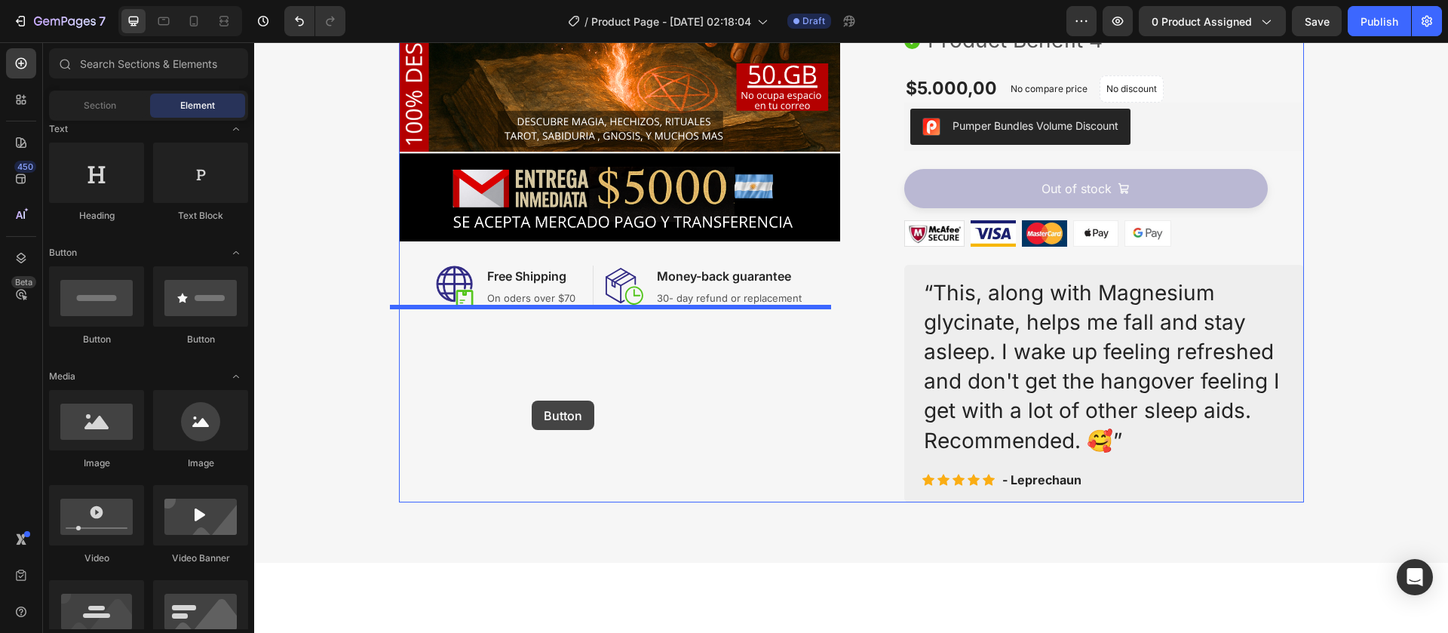
scroll to position [600, 0]
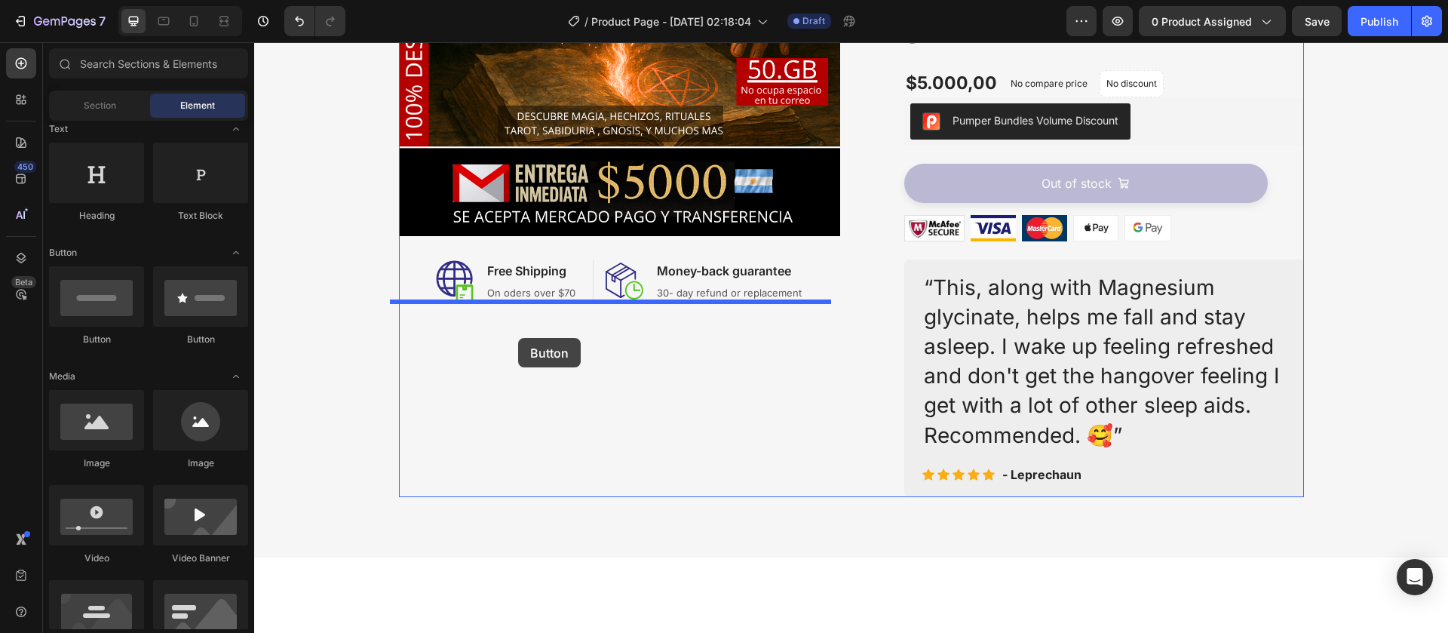
drag, startPoint x: 340, startPoint y: 348, endPoint x: 520, endPoint y: 345, distance: 179.5
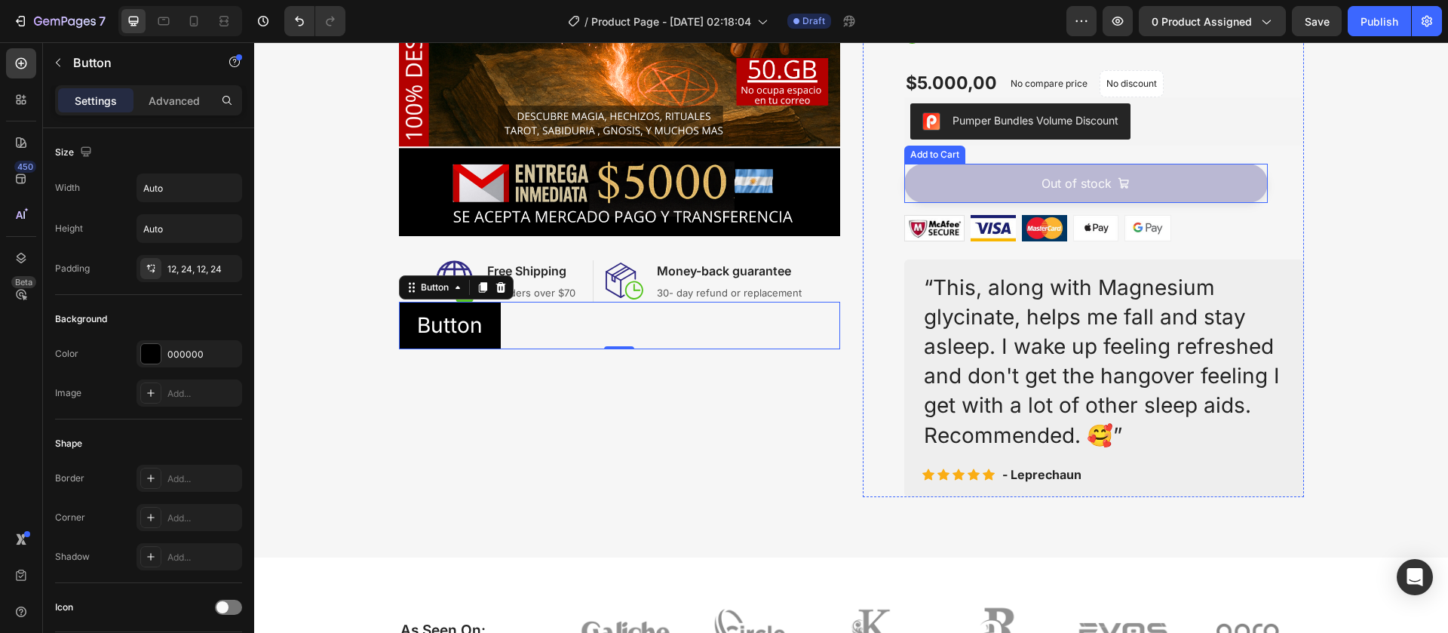
click at [922, 185] on button "Out of stock" at bounding box center [1085, 183] width 363 height 39
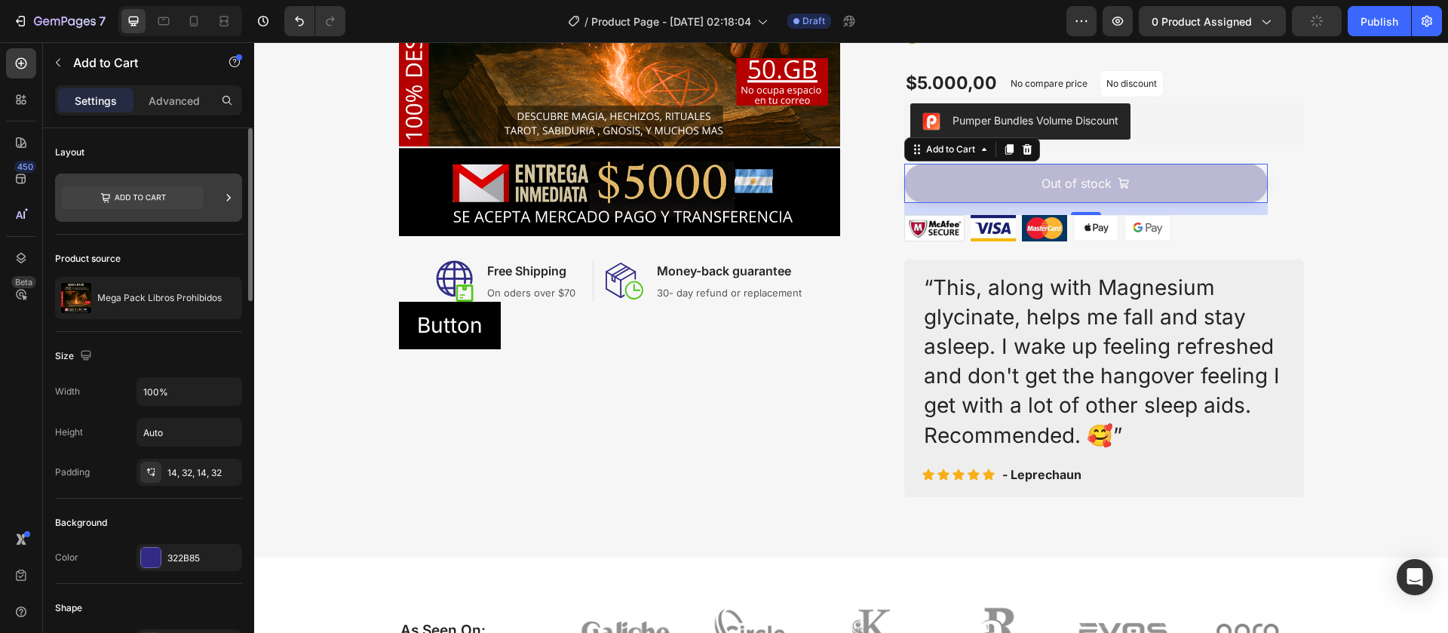
click at [225, 206] on div at bounding box center [228, 197] width 15 height 48
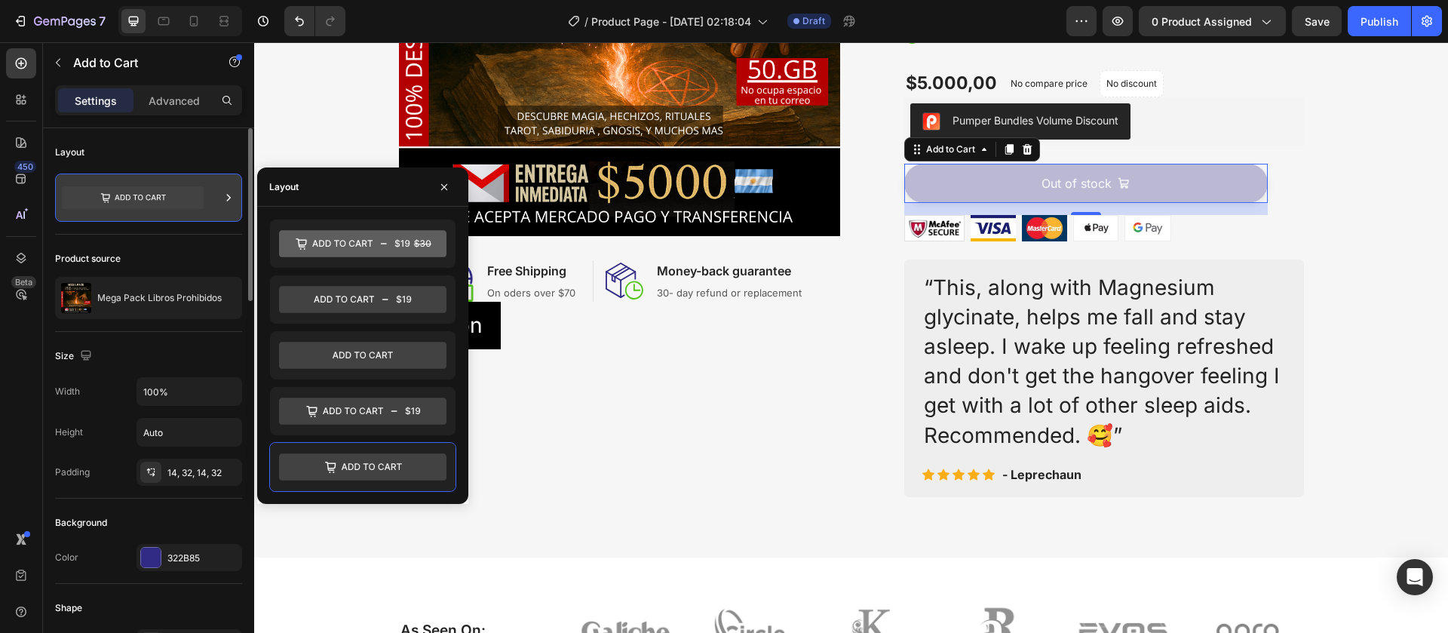
click at [225, 206] on div at bounding box center [228, 197] width 15 height 48
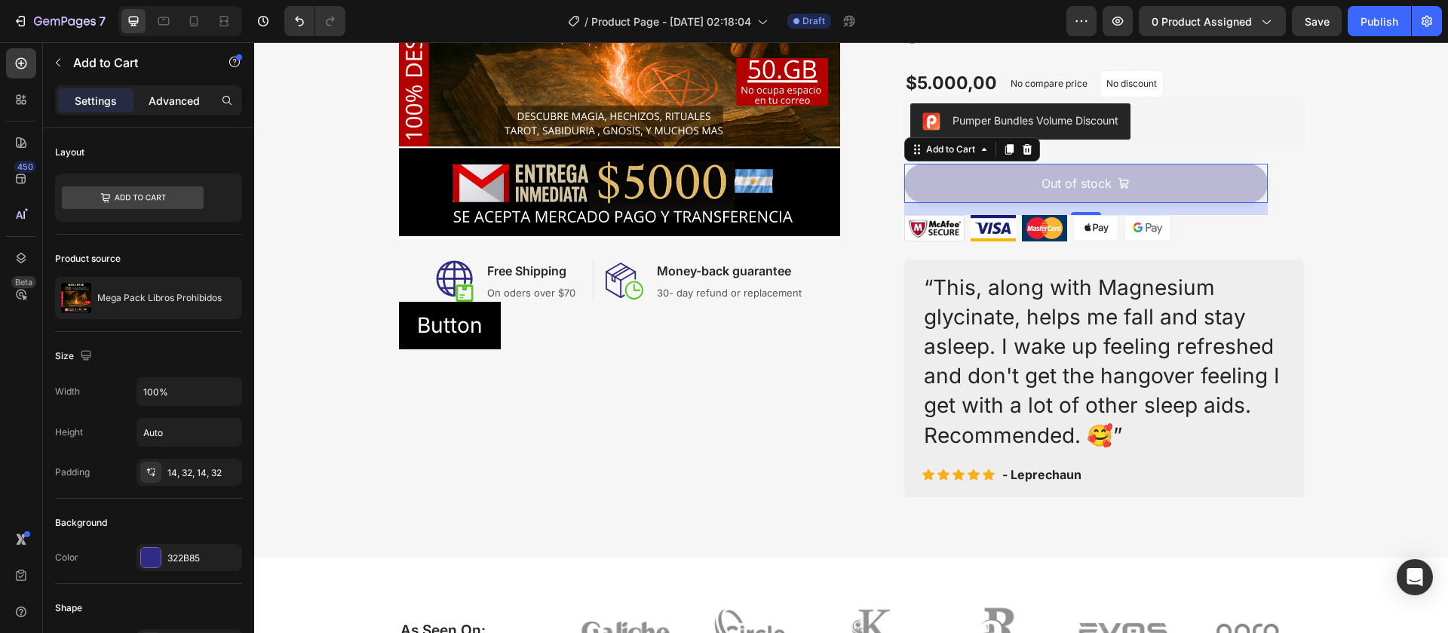
click at [176, 96] on p "Advanced" at bounding box center [174, 101] width 51 height 16
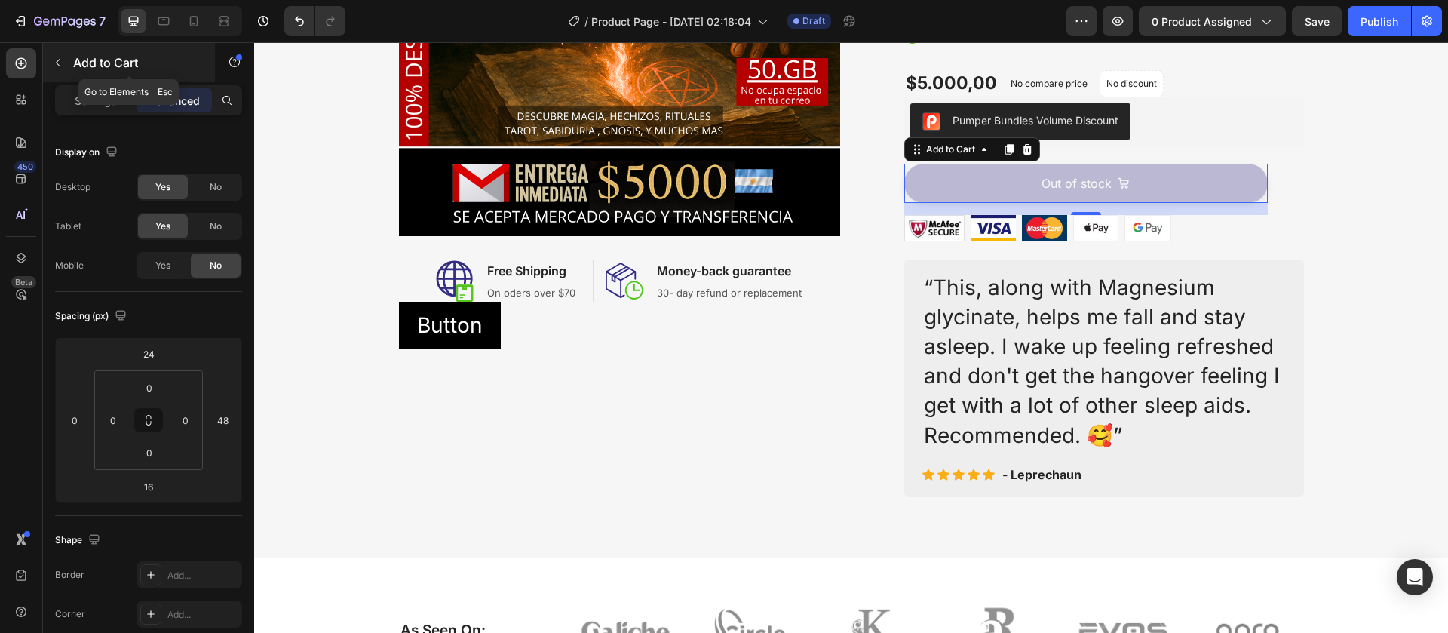
click at [57, 60] on icon "button" at bounding box center [58, 63] width 12 height 12
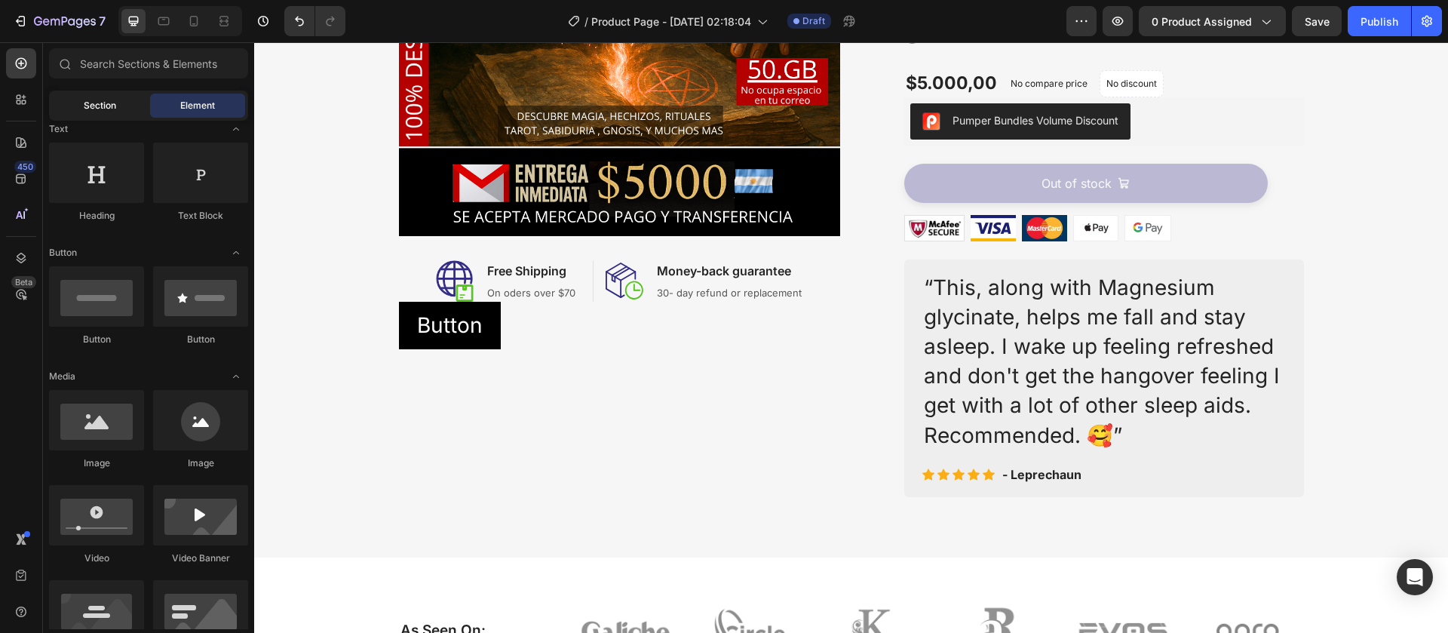
click at [121, 112] on div "Section" at bounding box center [99, 105] width 95 height 24
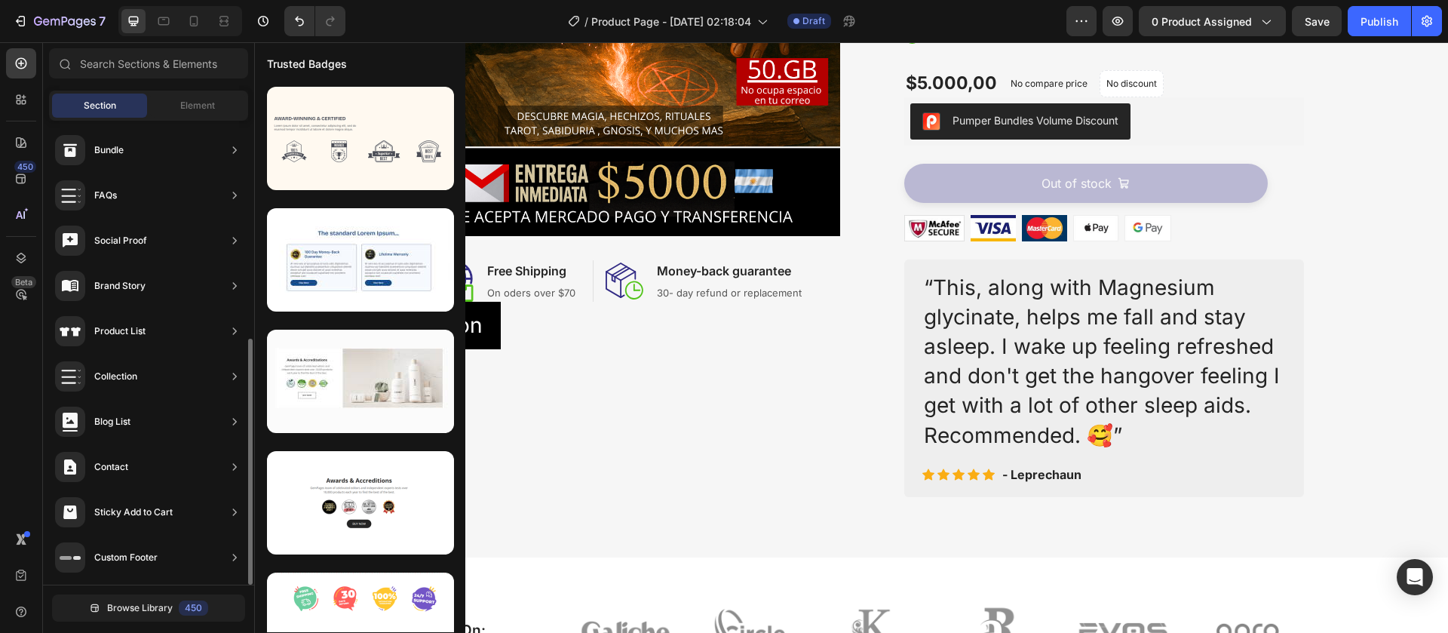
scroll to position [0, 0]
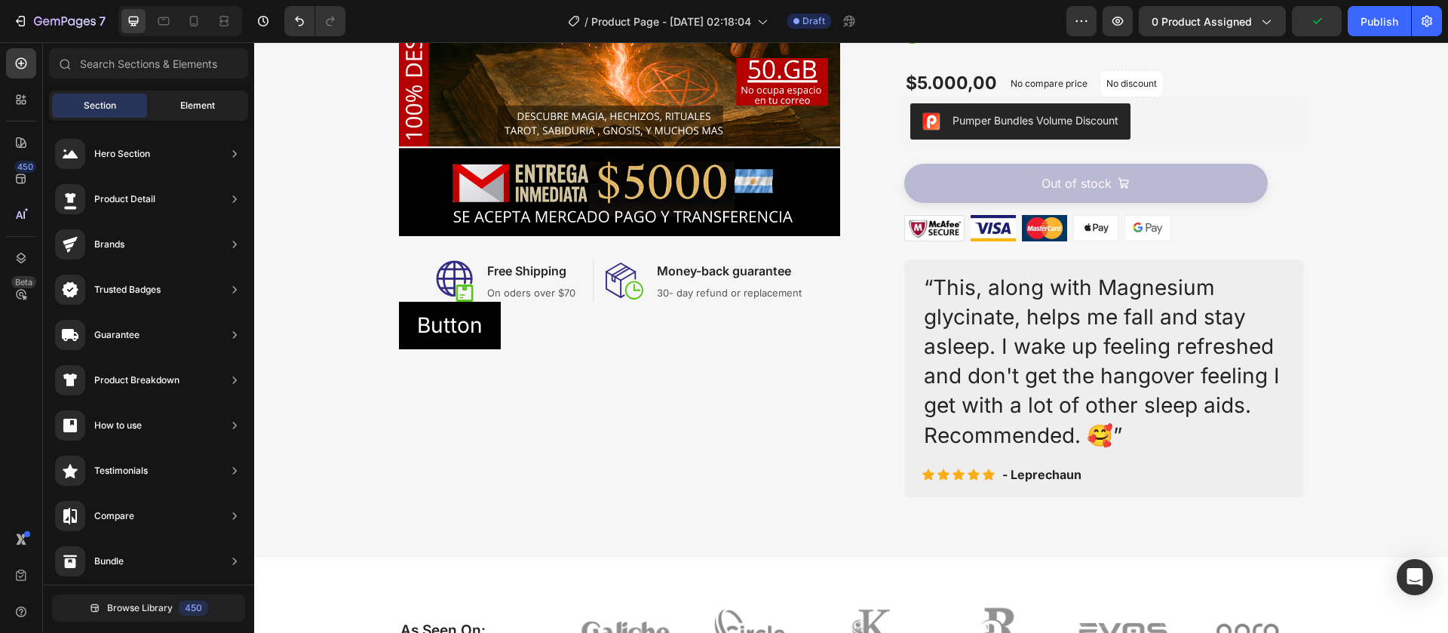
click at [176, 103] on div "Element" at bounding box center [197, 105] width 95 height 24
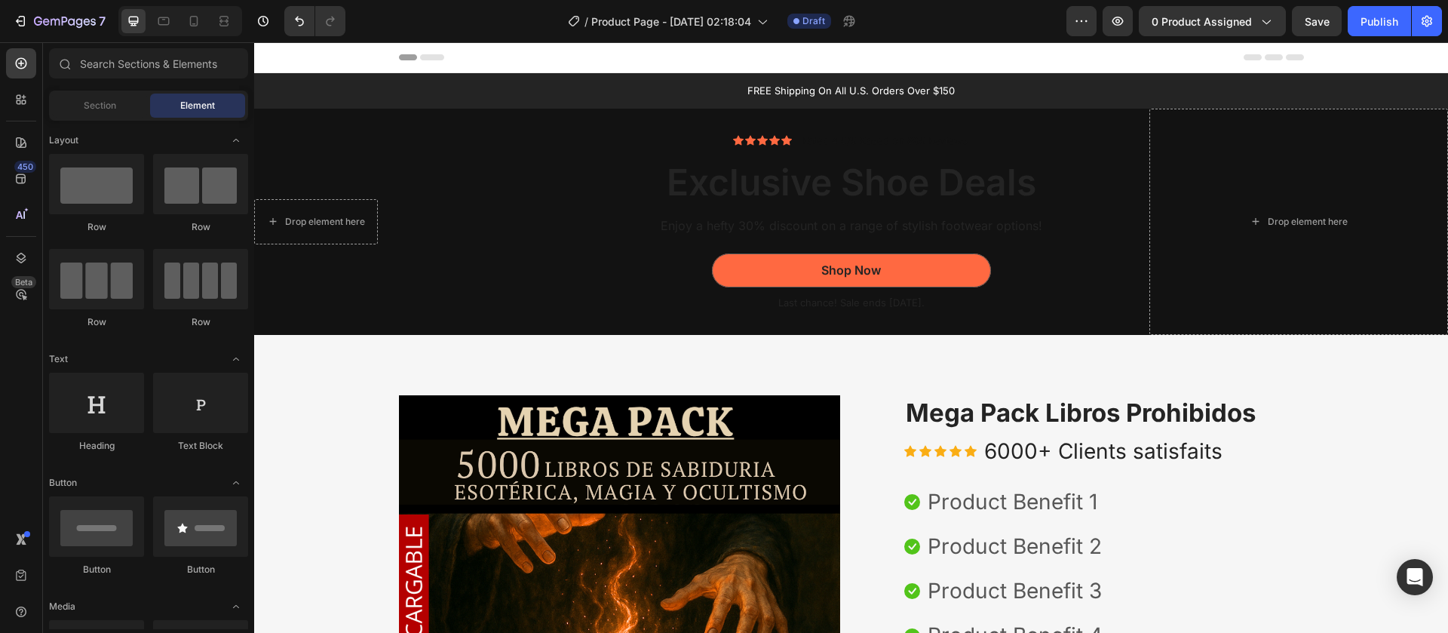
click at [305, 56] on span "Header" at bounding box center [299, 57] width 33 height 15
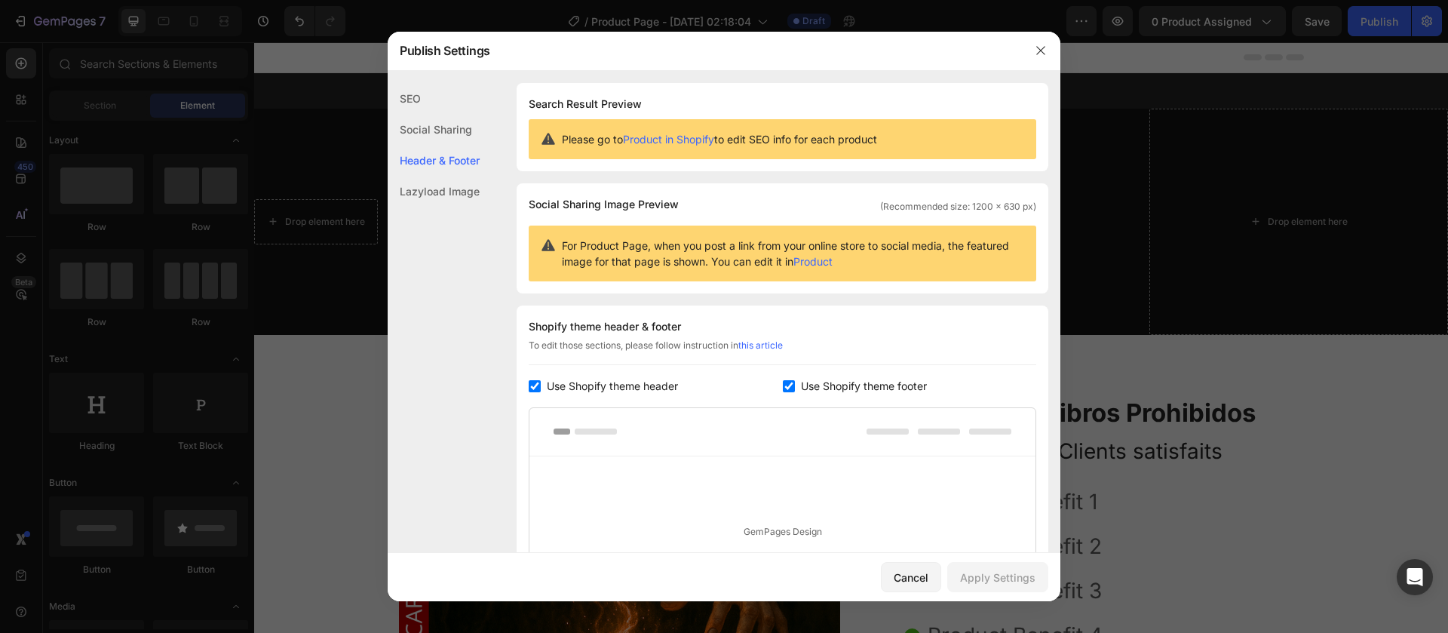
scroll to position [219, 0]
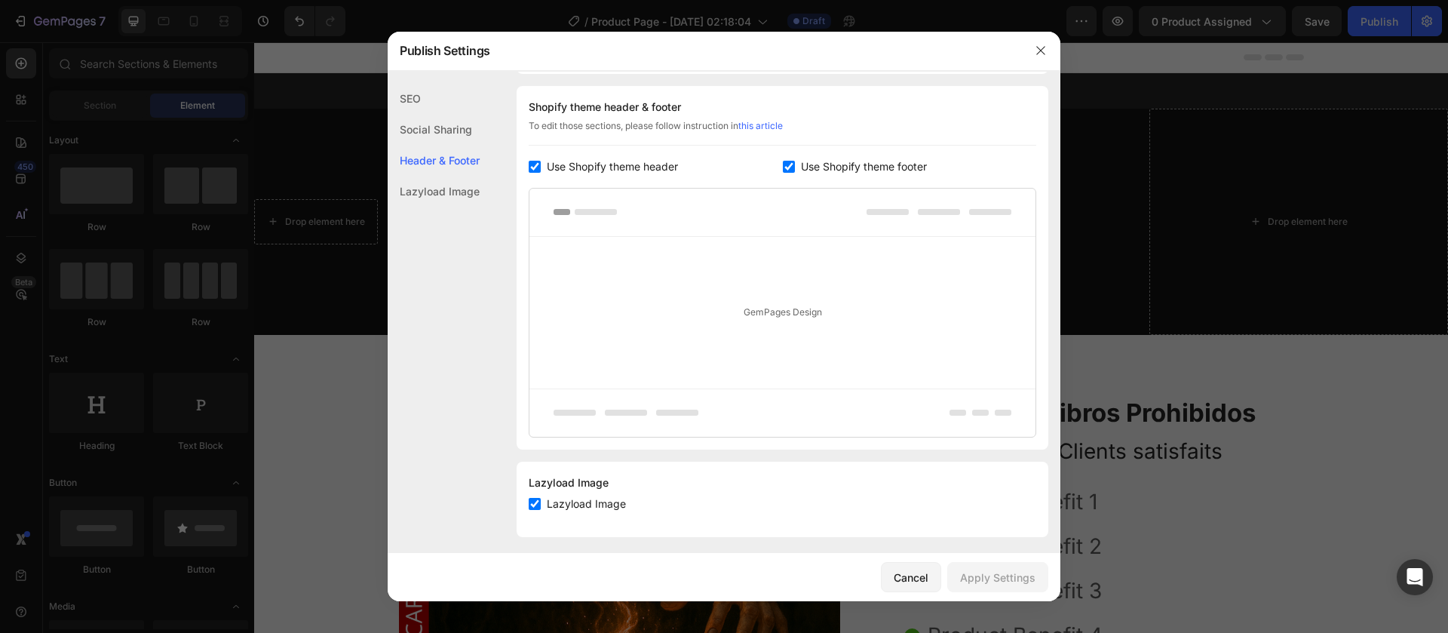
click at [537, 162] on input "checkbox" at bounding box center [535, 167] width 12 height 12
checkbox input "false"
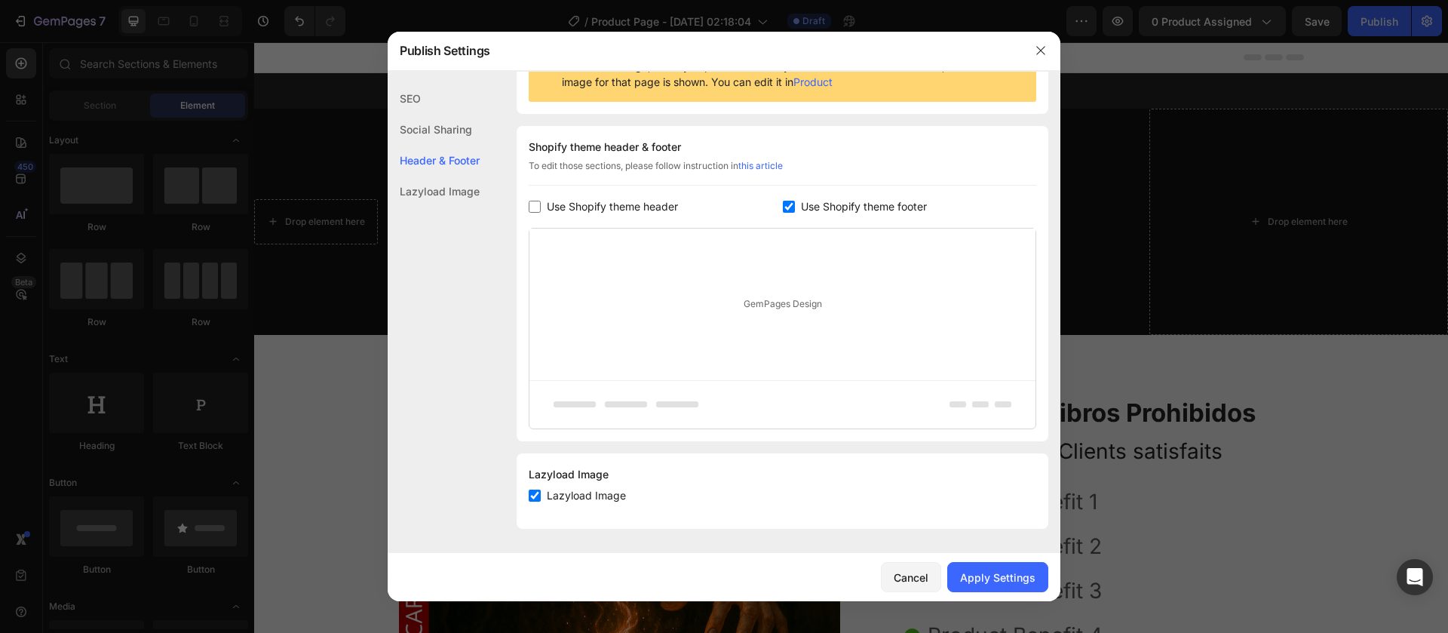
scroll to position [179, 0]
click at [795, 207] on label "Use Shopify theme footer" at bounding box center [861, 207] width 132 height 18
checkbox input "false"
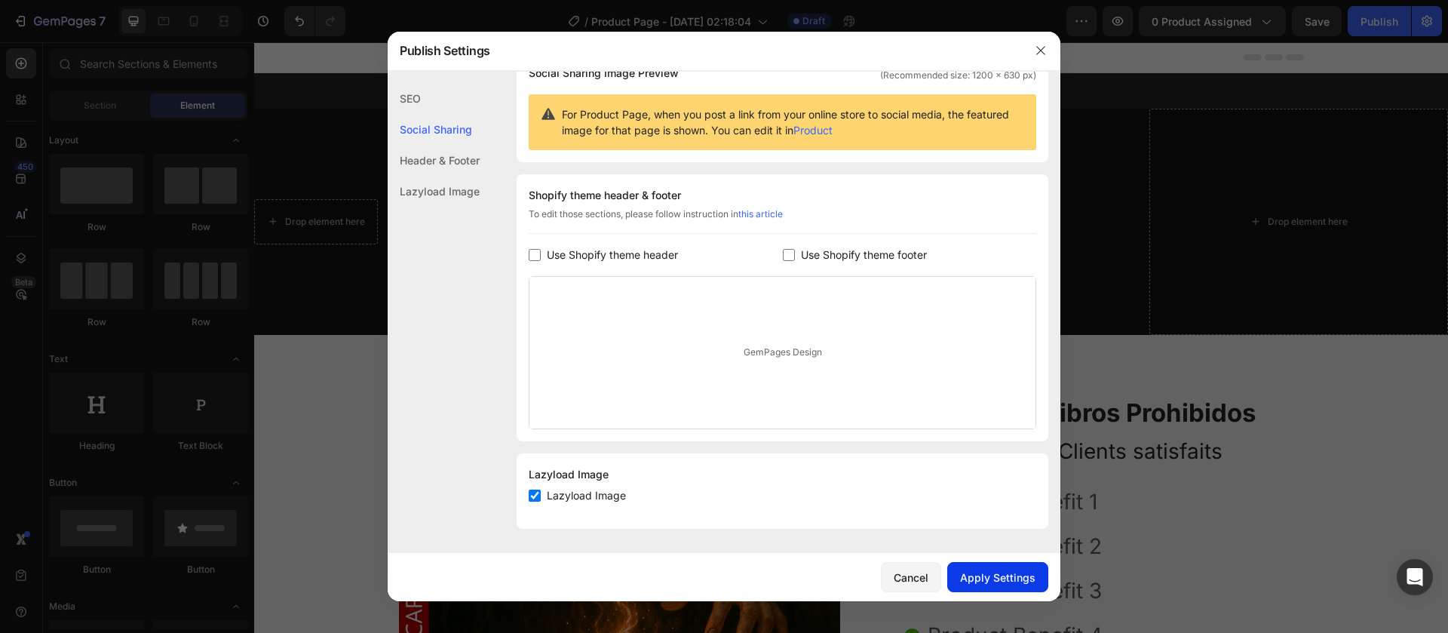
click at [977, 586] on button "Apply Settings" at bounding box center [997, 577] width 101 height 30
click at [1038, 59] on button "button" at bounding box center [1040, 50] width 24 height 24
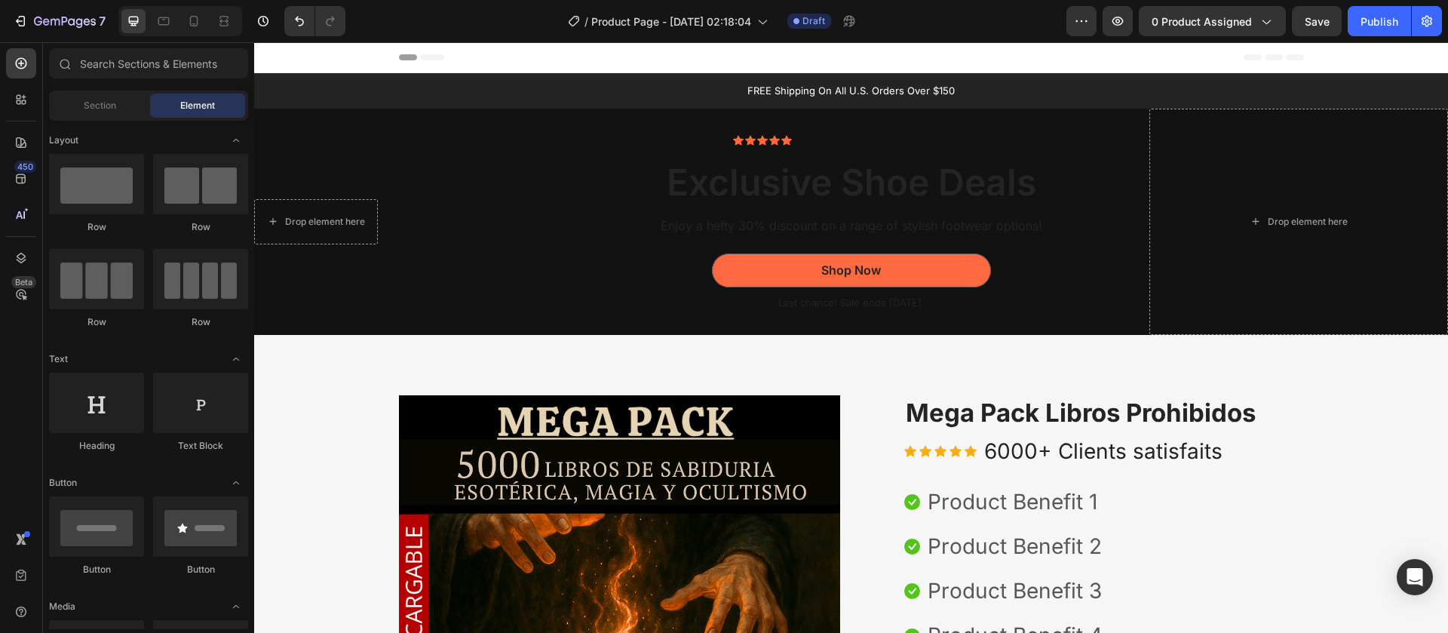
click at [800, 62] on div "Header" at bounding box center [851, 57] width 905 height 30
click at [298, 64] on span "Header" at bounding box center [299, 57] width 33 height 15
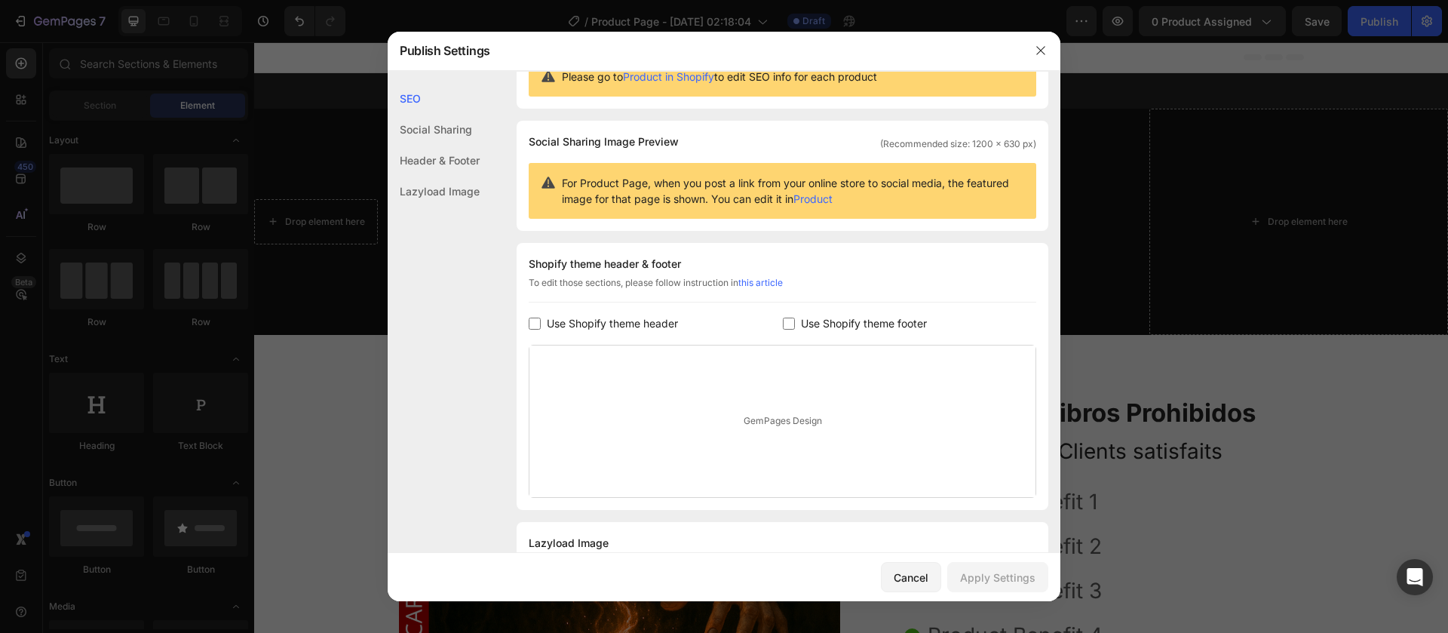
scroll to position [0, 0]
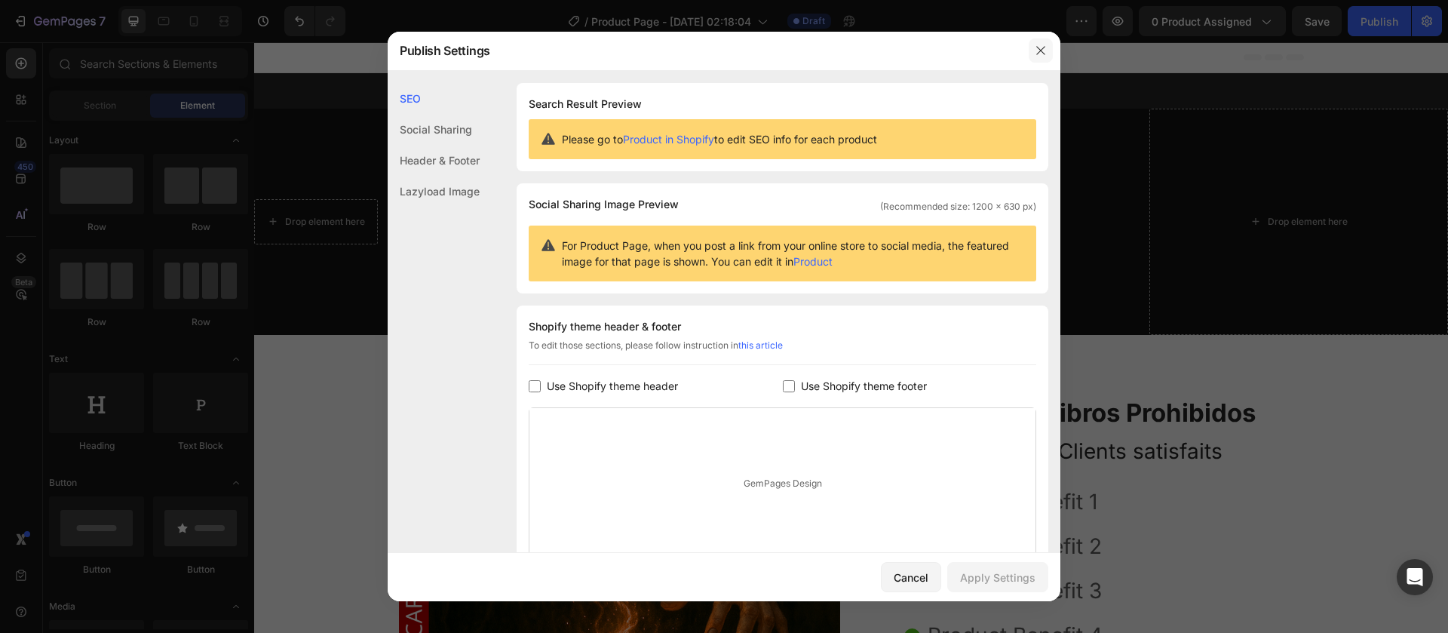
click at [1033, 51] on button "button" at bounding box center [1040, 50] width 24 height 24
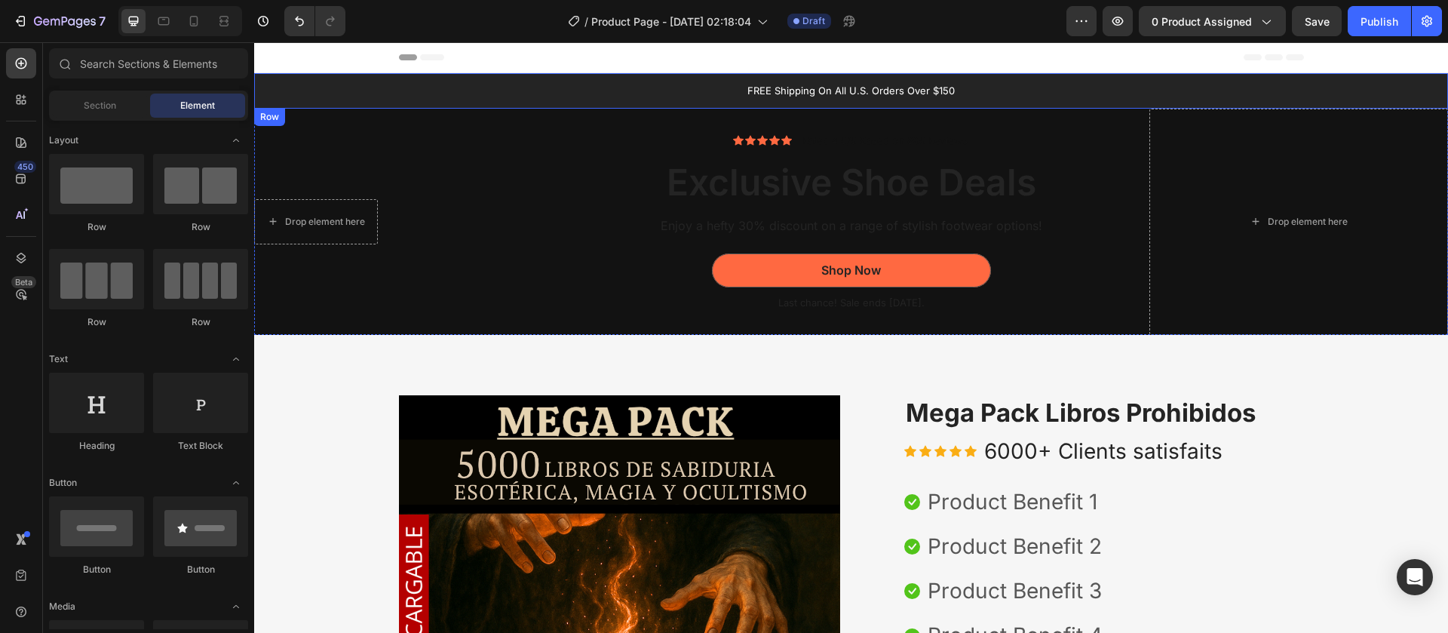
click at [489, 77] on div "FREE Shipping On All U.S. Orders Over $150 Text Block Row" at bounding box center [851, 90] width 1194 height 35
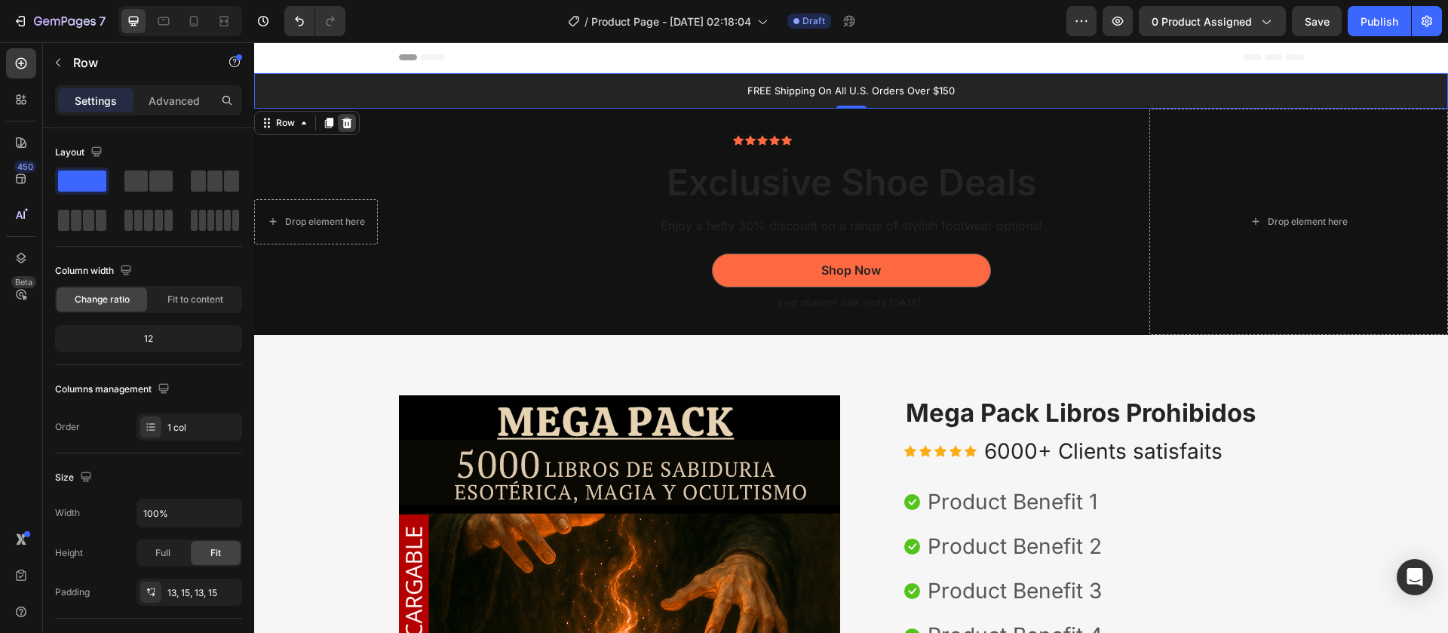
click at [348, 121] on icon at bounding box center [347, 123] width 10 height 11
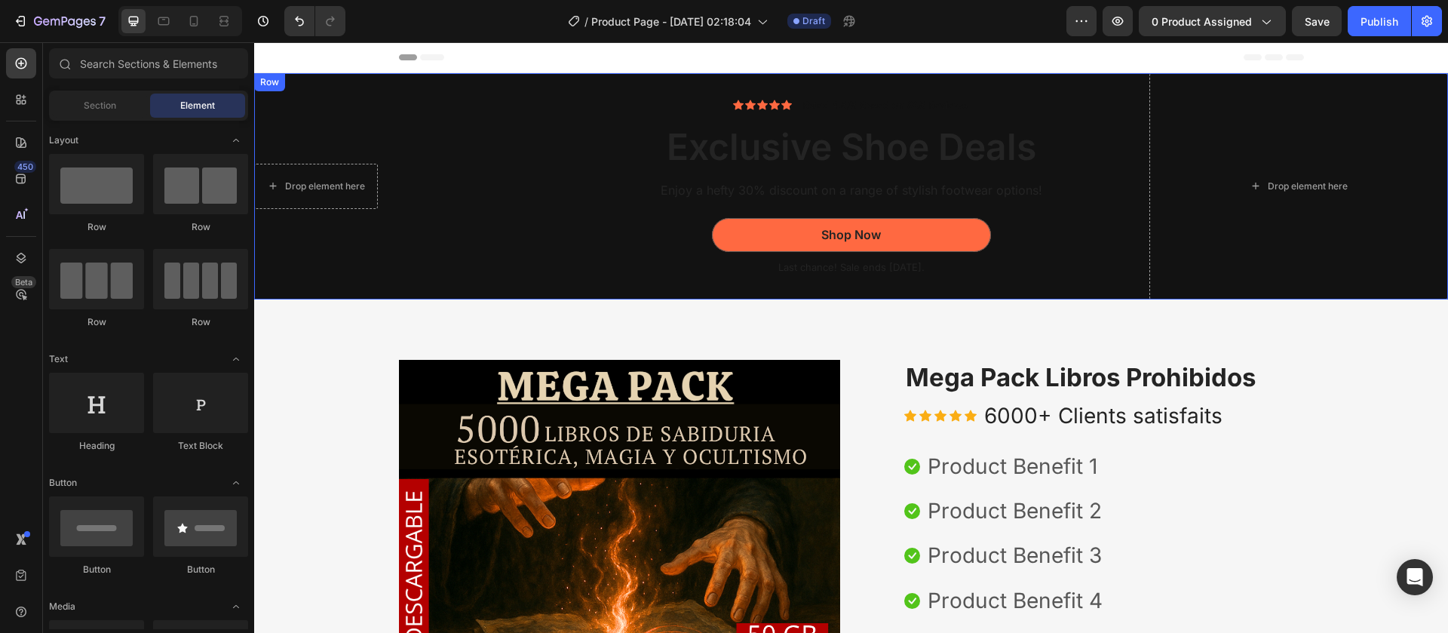
click at [344, 81] on div "Drop element here Image Image Row Icon Icon Icon Icon Icon Icon List Rated 4.5/…" at bounding box center [851, 186] width 1194 height 226
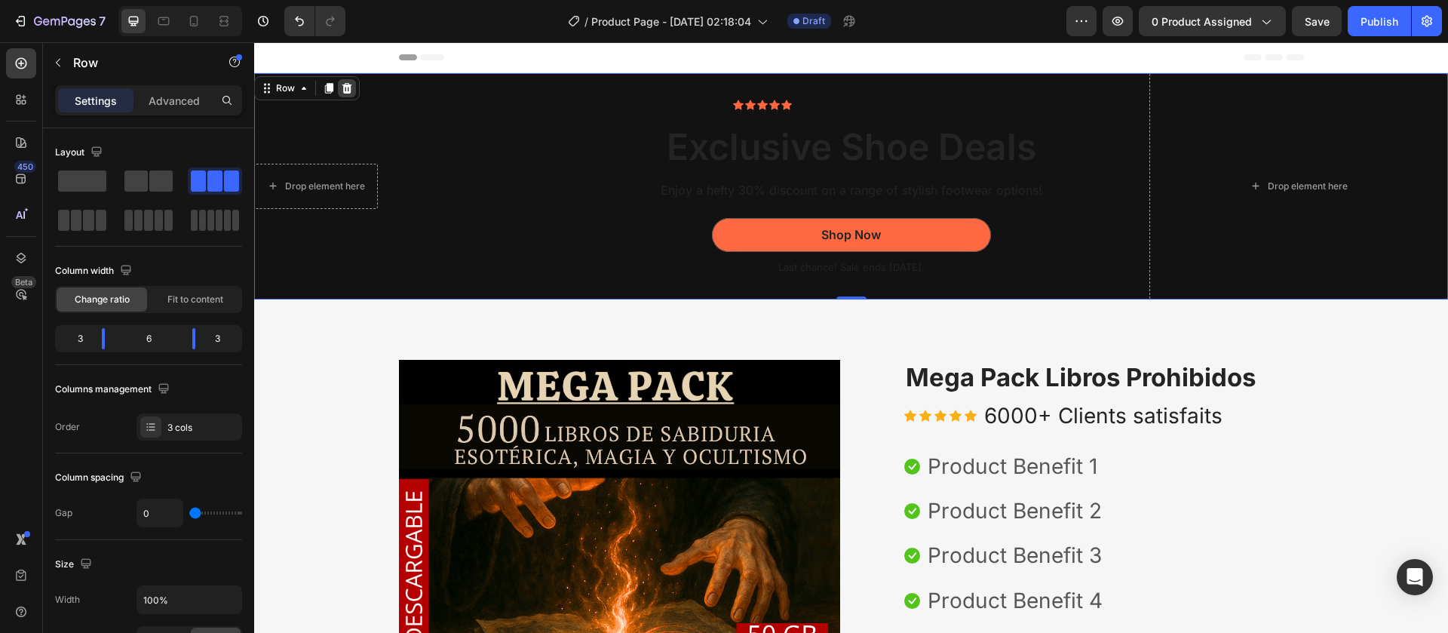
click at [351, 89] on icon at bounding box center [347, 88] width 12 height 12
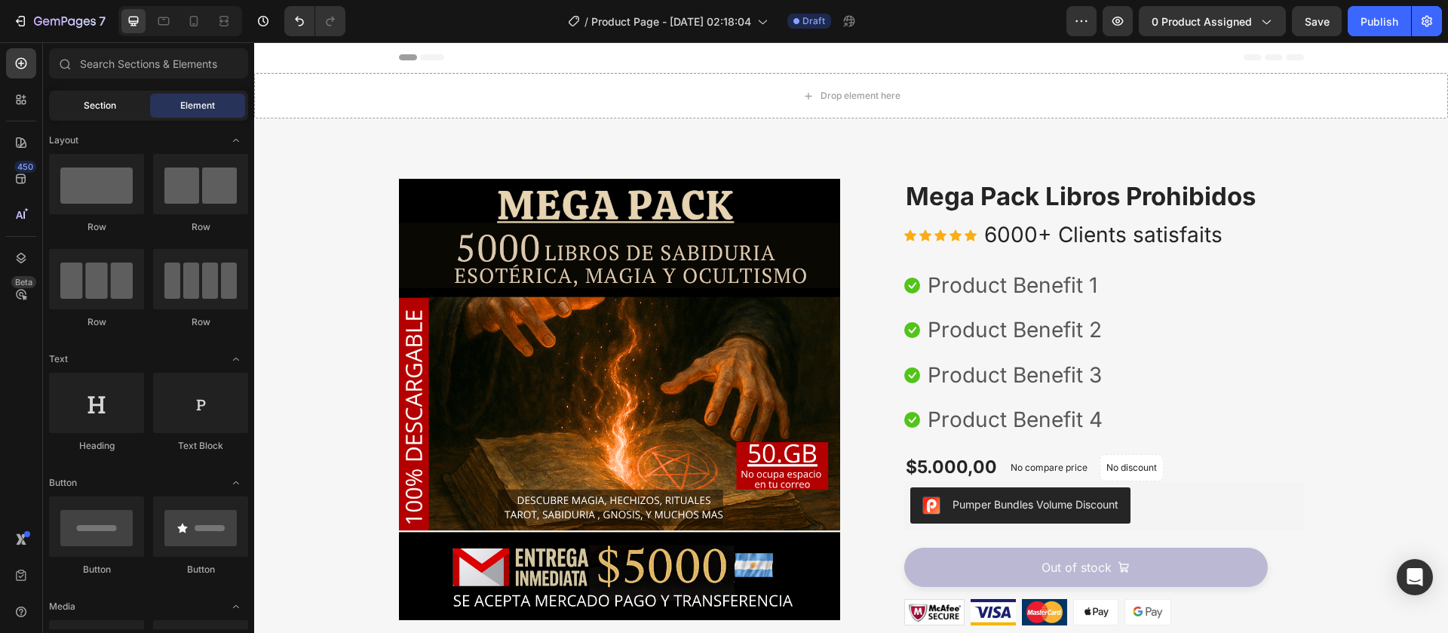
click at [130, 106] on div "Section" at bounding box center [99, 105] width 95 height 24
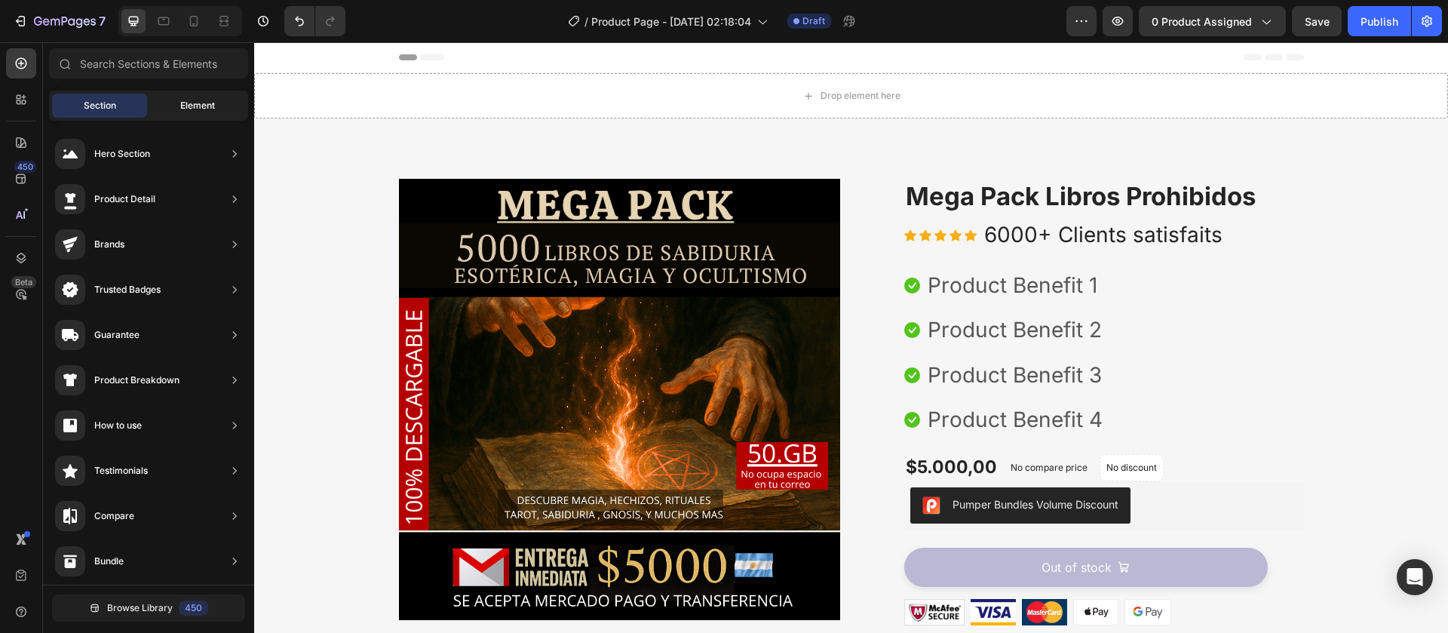
click at [201, 112] on span "Element" at bounding box center [197, 106] width 35 height 14
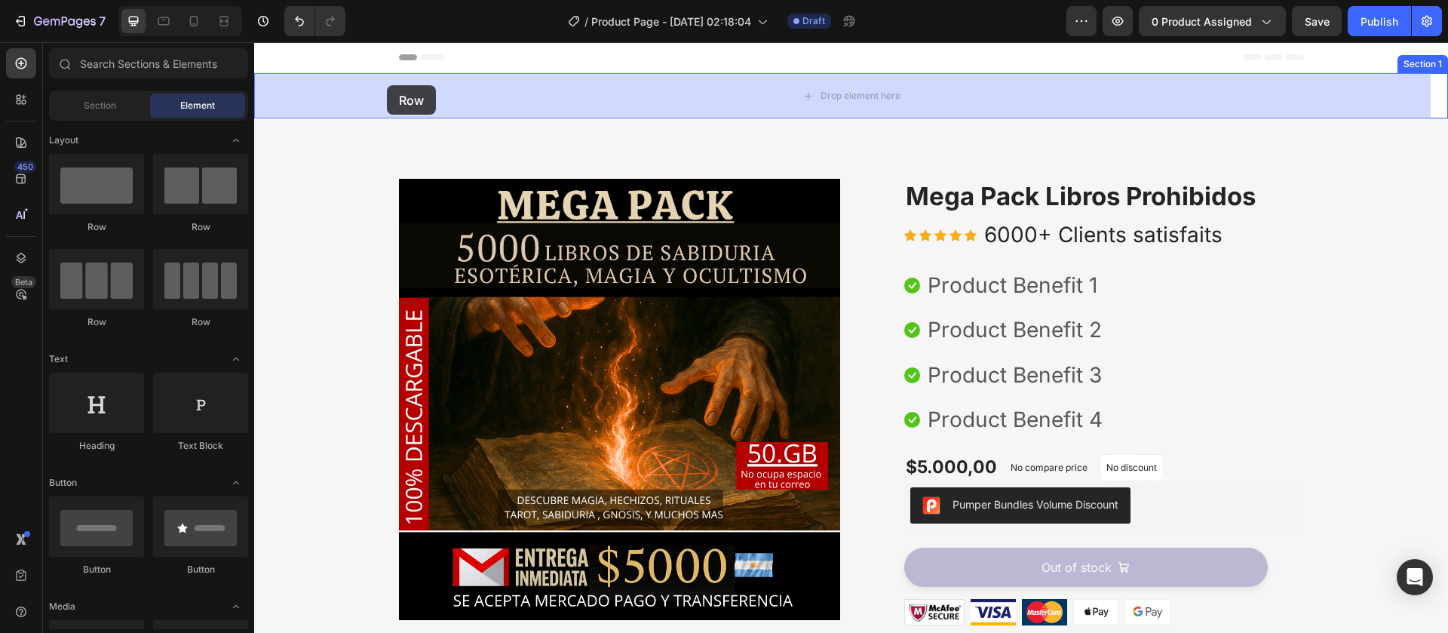
drag, startPoint x: 372, startPoint y: 234, endPoint x: 387, endPoint y: 85, distance: 149.2
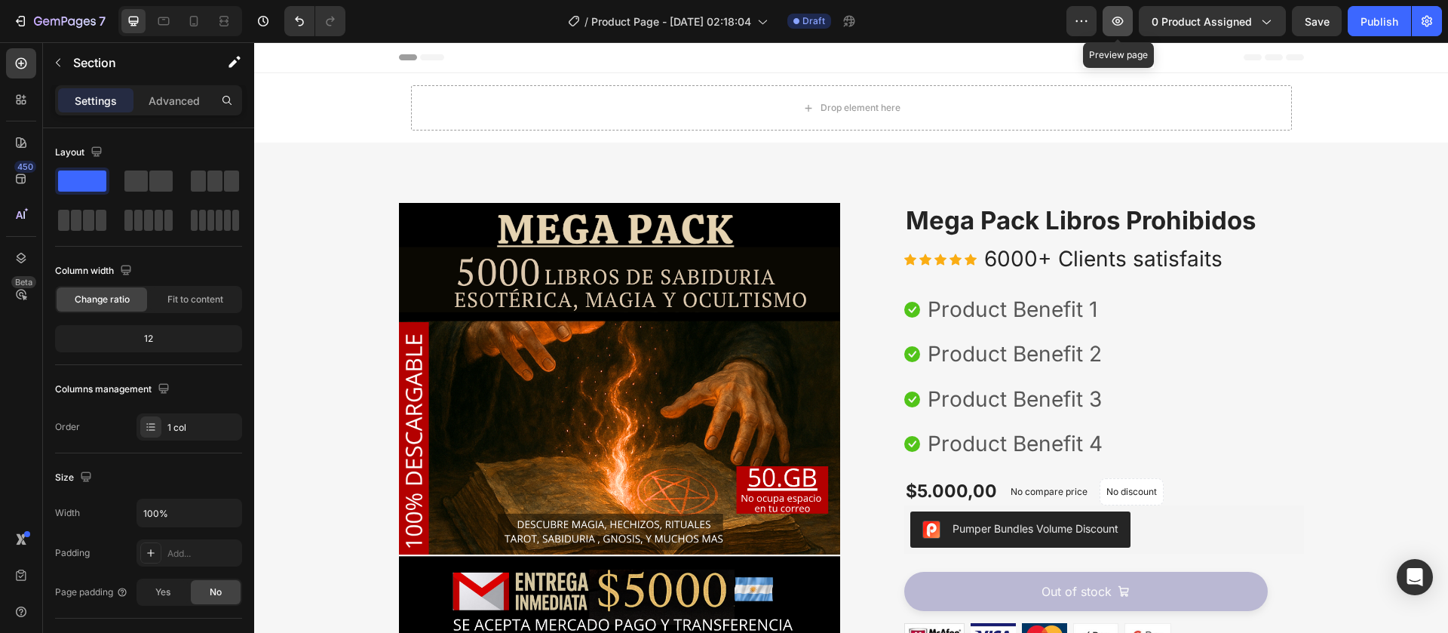
click at [1107, 17] on button "button" at bounding box center [1117, 21] width 30 height 30
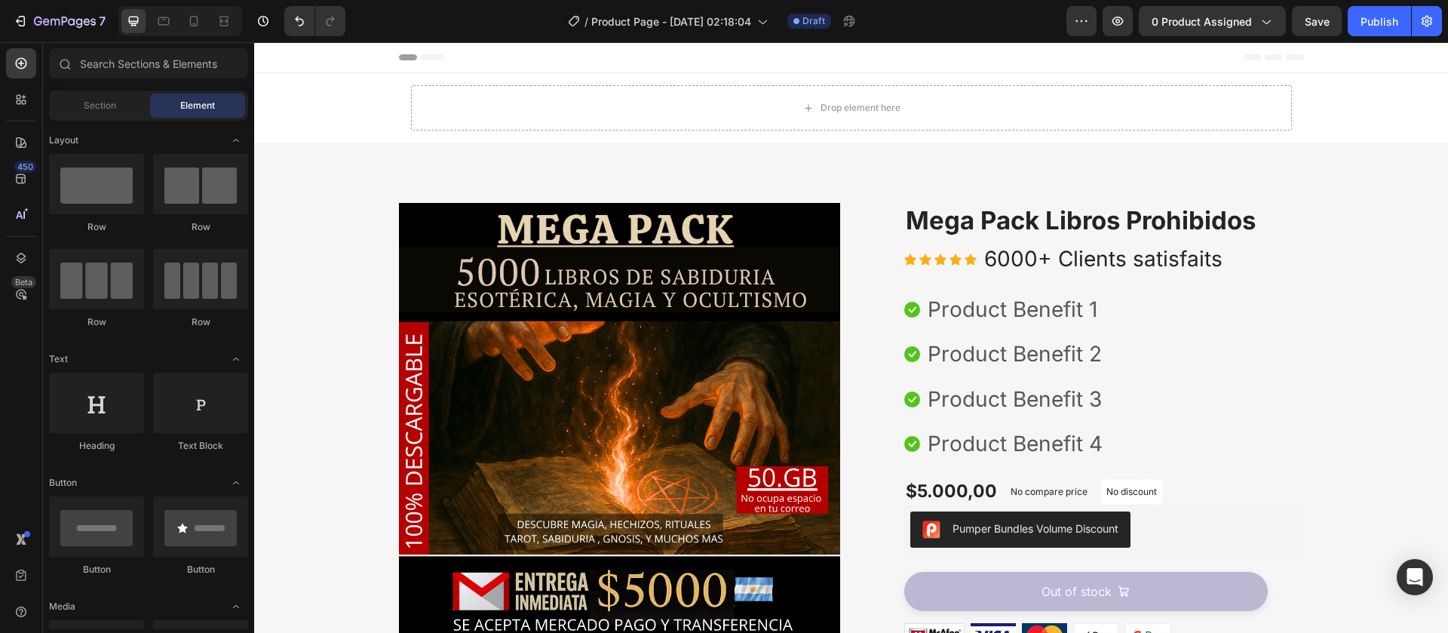
click at [1074, 69] on div "Header" at bounding box center [851, 57] width 905 height 30
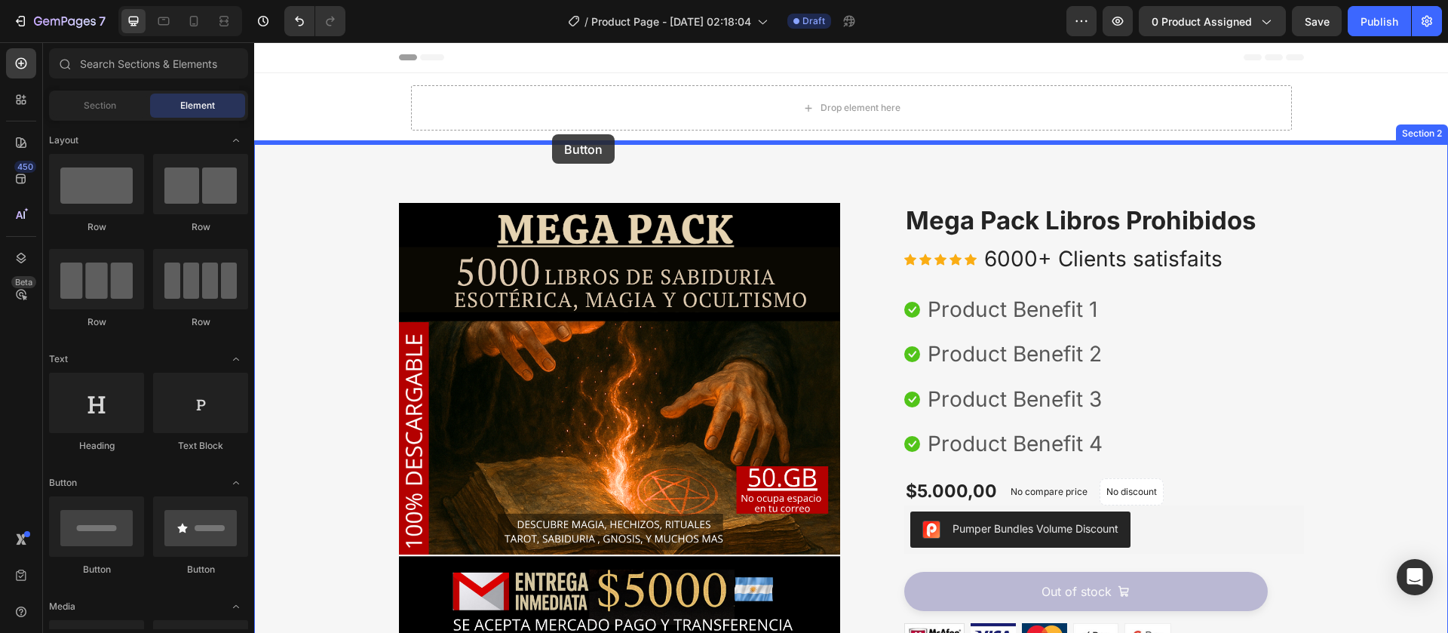
drag, startPoint x: 436, startPoint y: 585, endPoint x: 552, endPoint y: 139, distance: 461.2
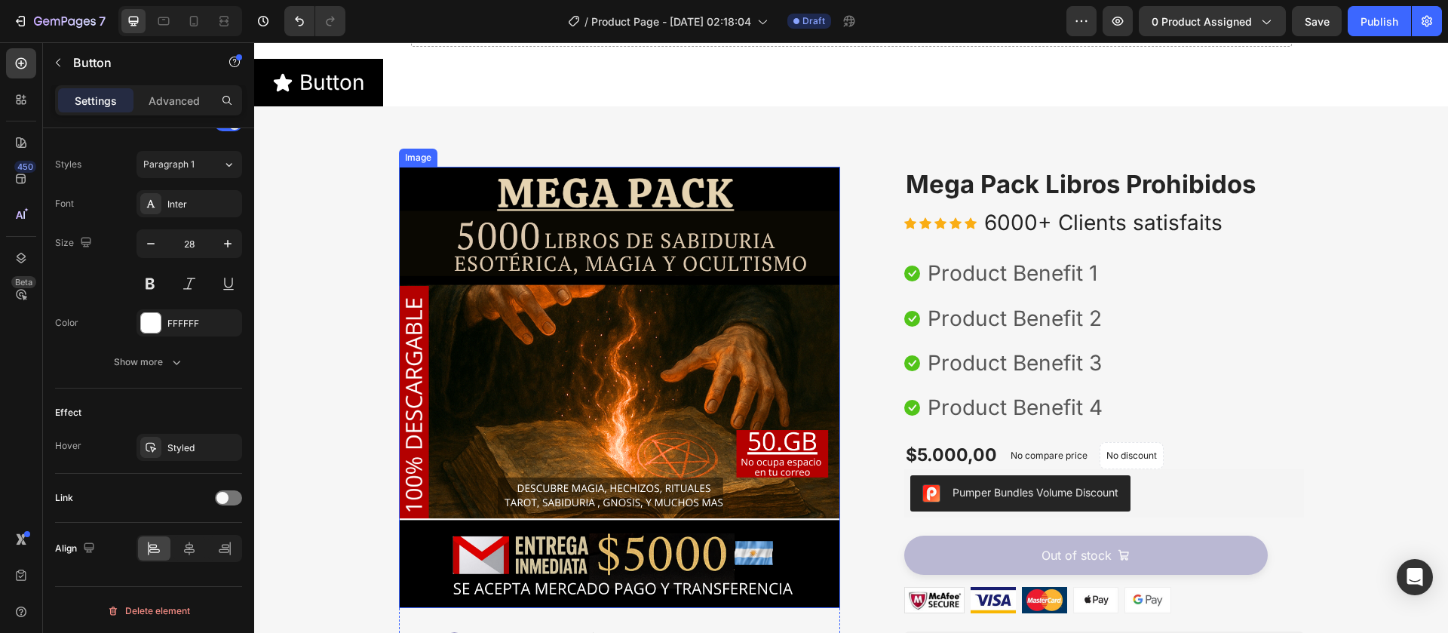
scroll to position [90, 0]
